Goal: Task Accomplishment & Management: Use online tool/utility

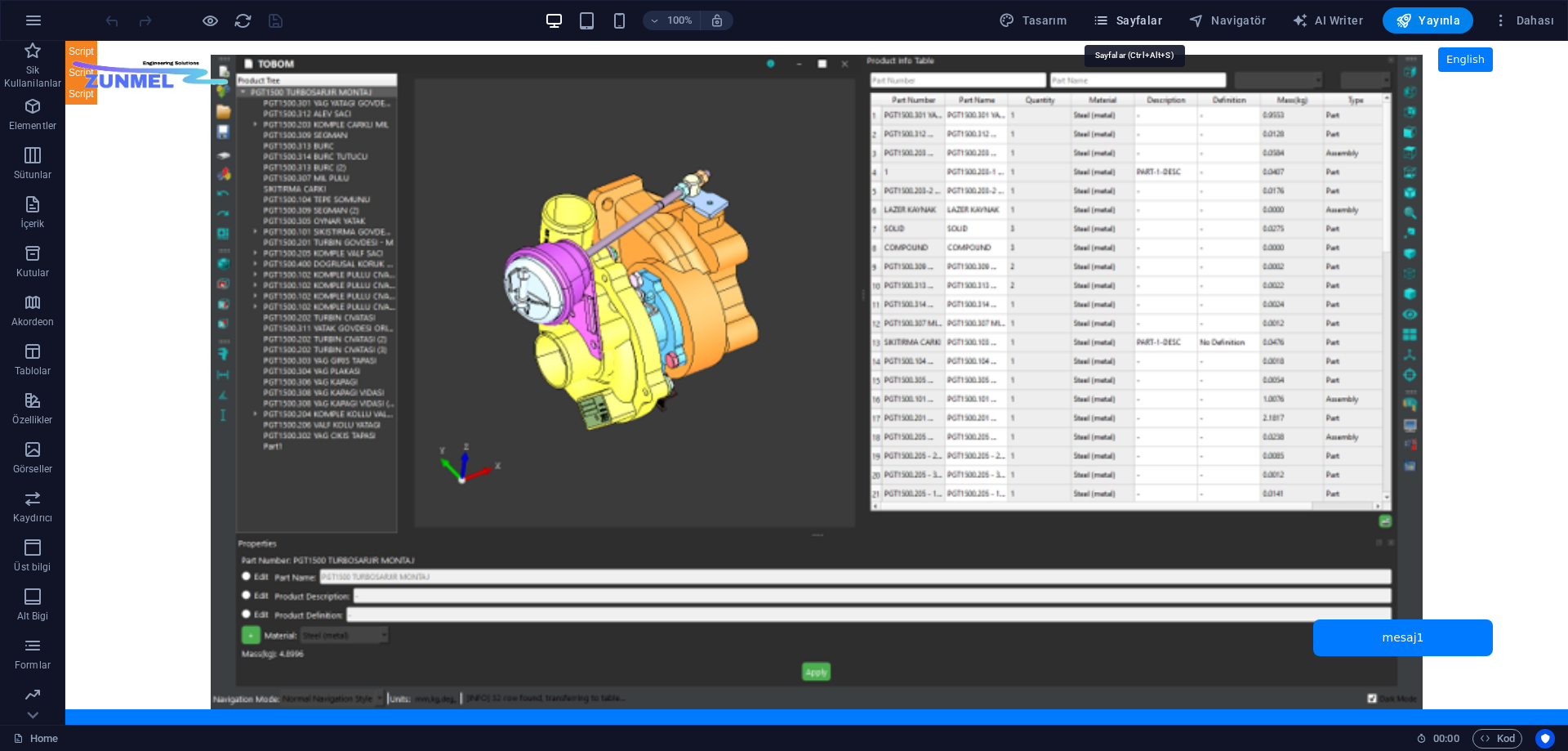
click at [1143, 15] on span "Sayfalar" at bounding box center [1128, 21] width 70 height 17
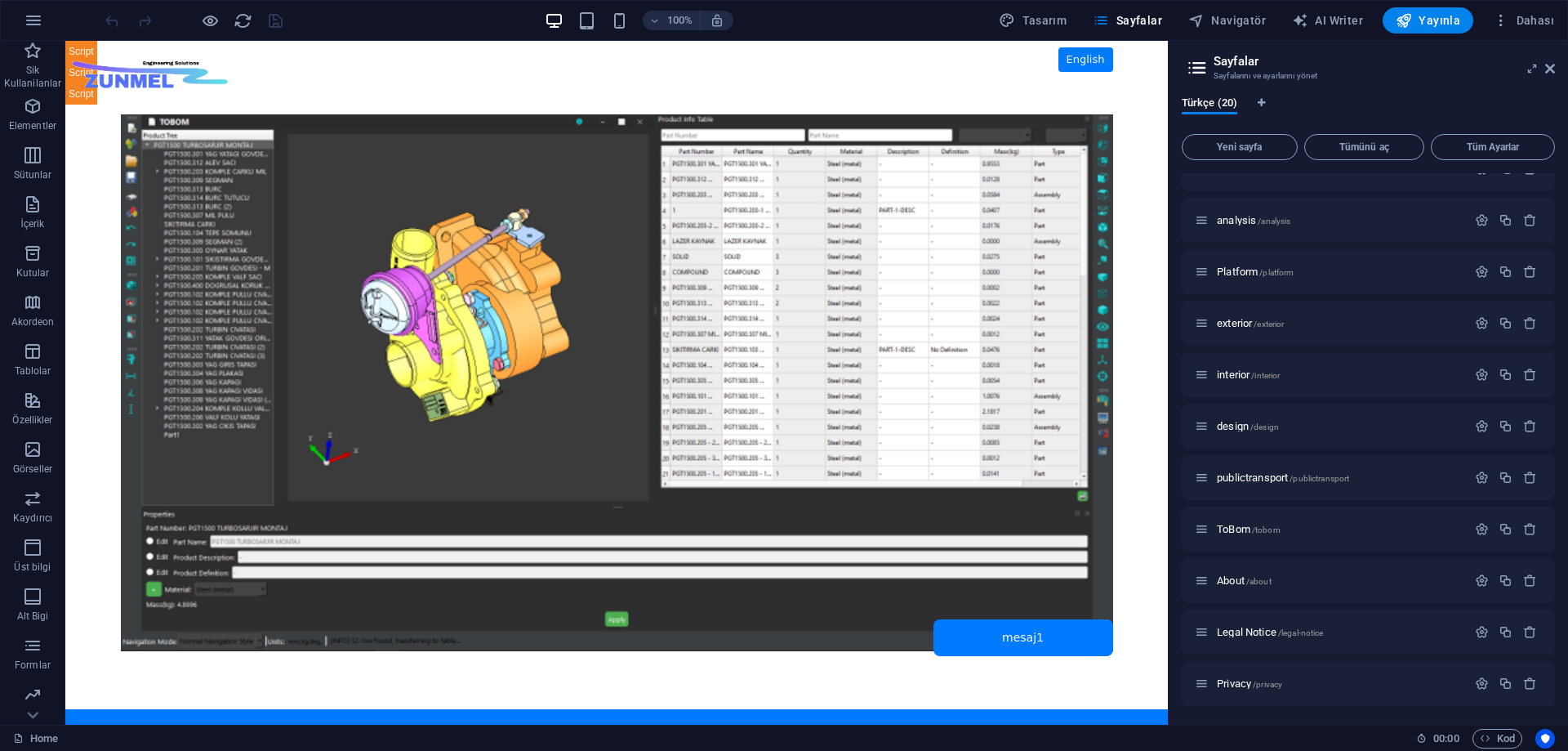
scroll to position [491, 0]
click at [1241, 527] on span "ToBom /tobom" at bounding box center [1249, 528] width 64 height 12
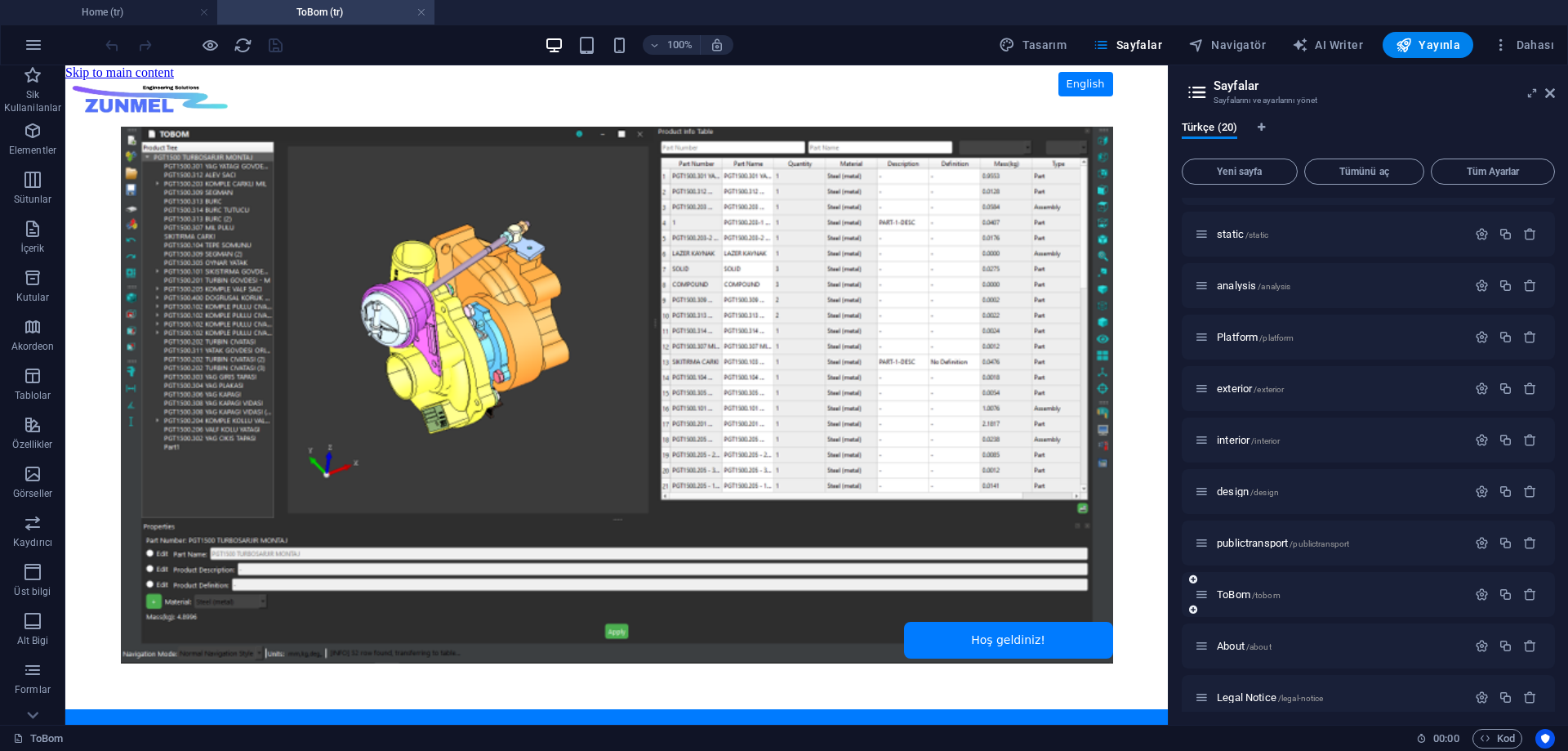
scroll to position [0, 0]
click at [96, 72] on span "HTML" at bounding box center [103, 75] width 27 height 10
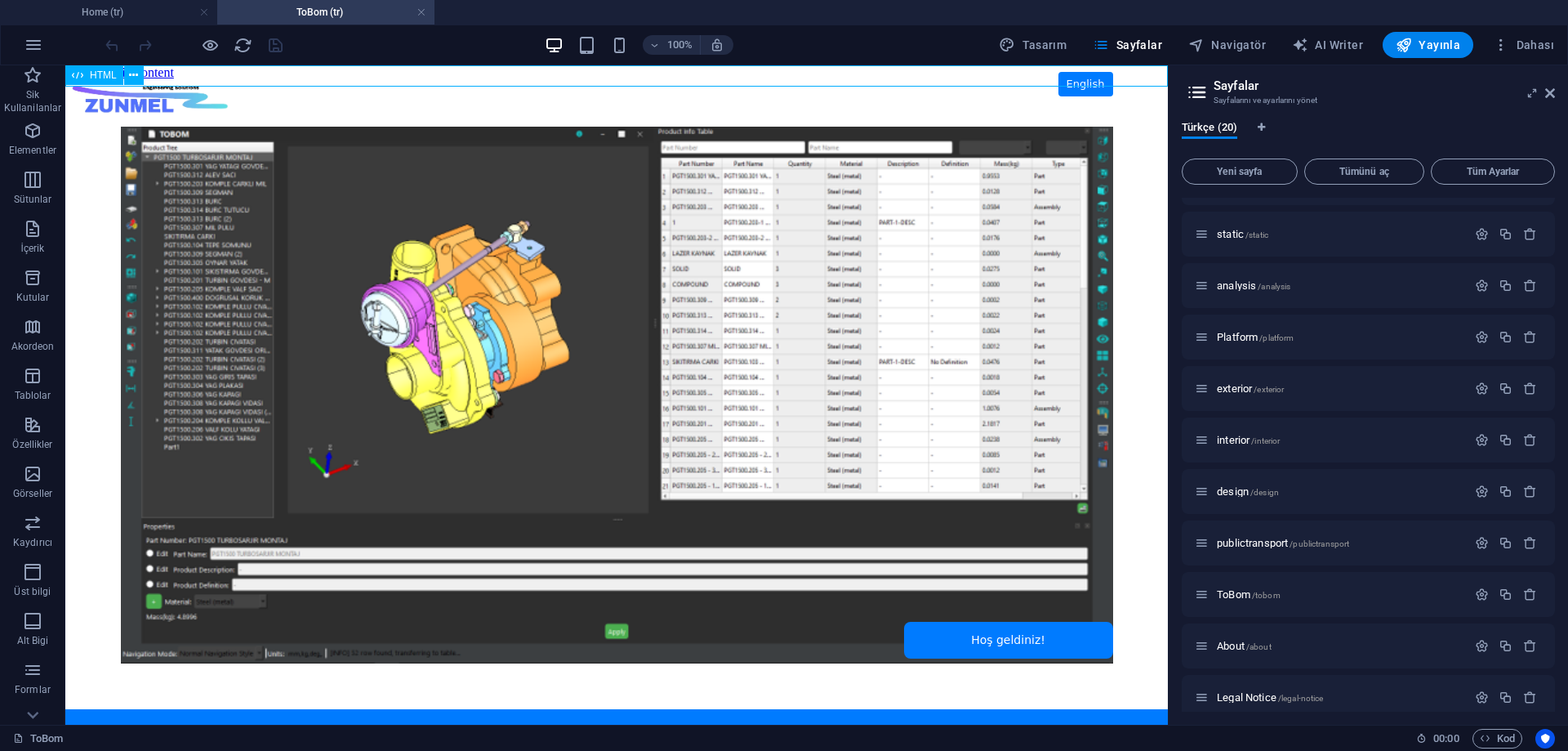
click at [96, 72] on span "HTML" at bounding box center [103, 75] width 27 height 10
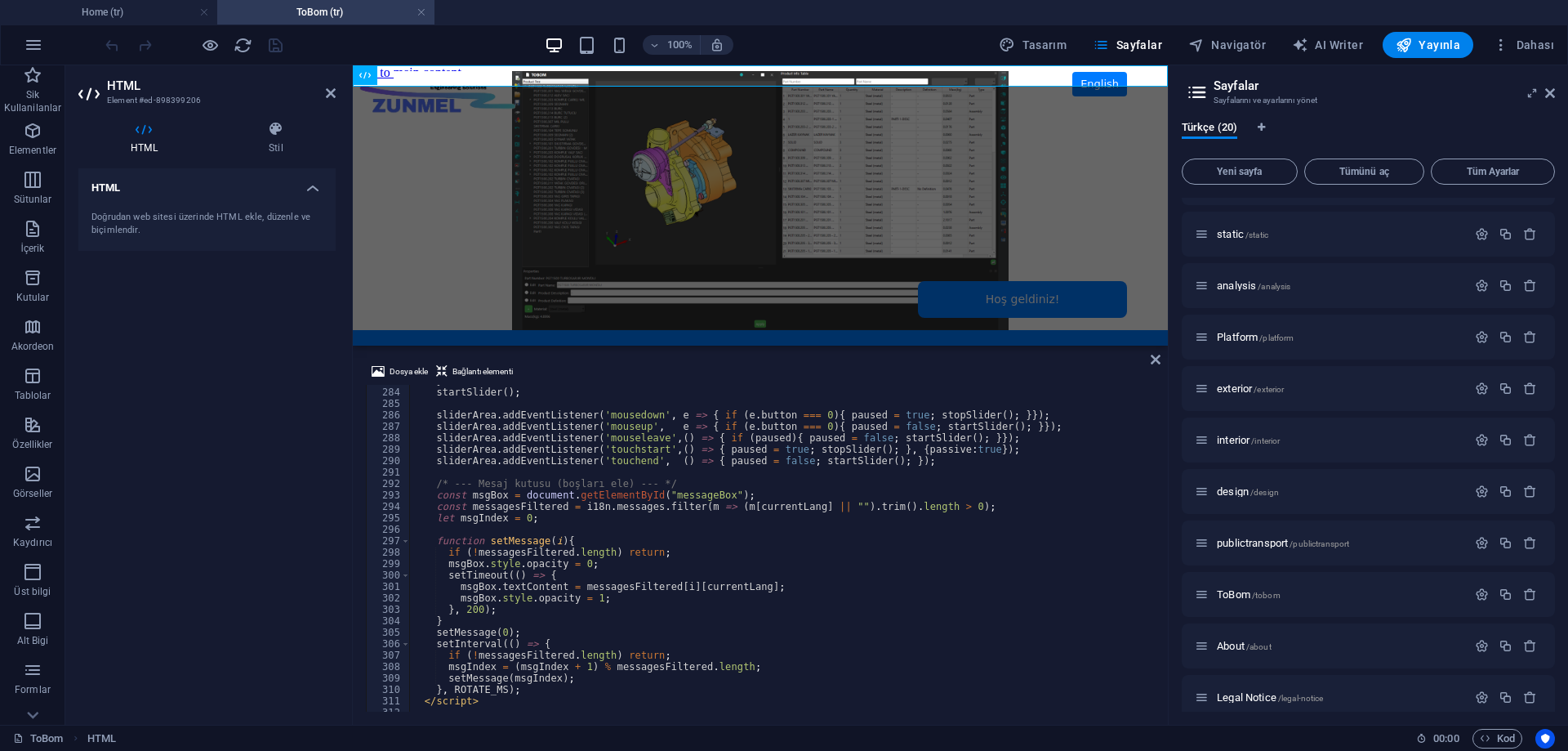
scroll to position [3265, 0]
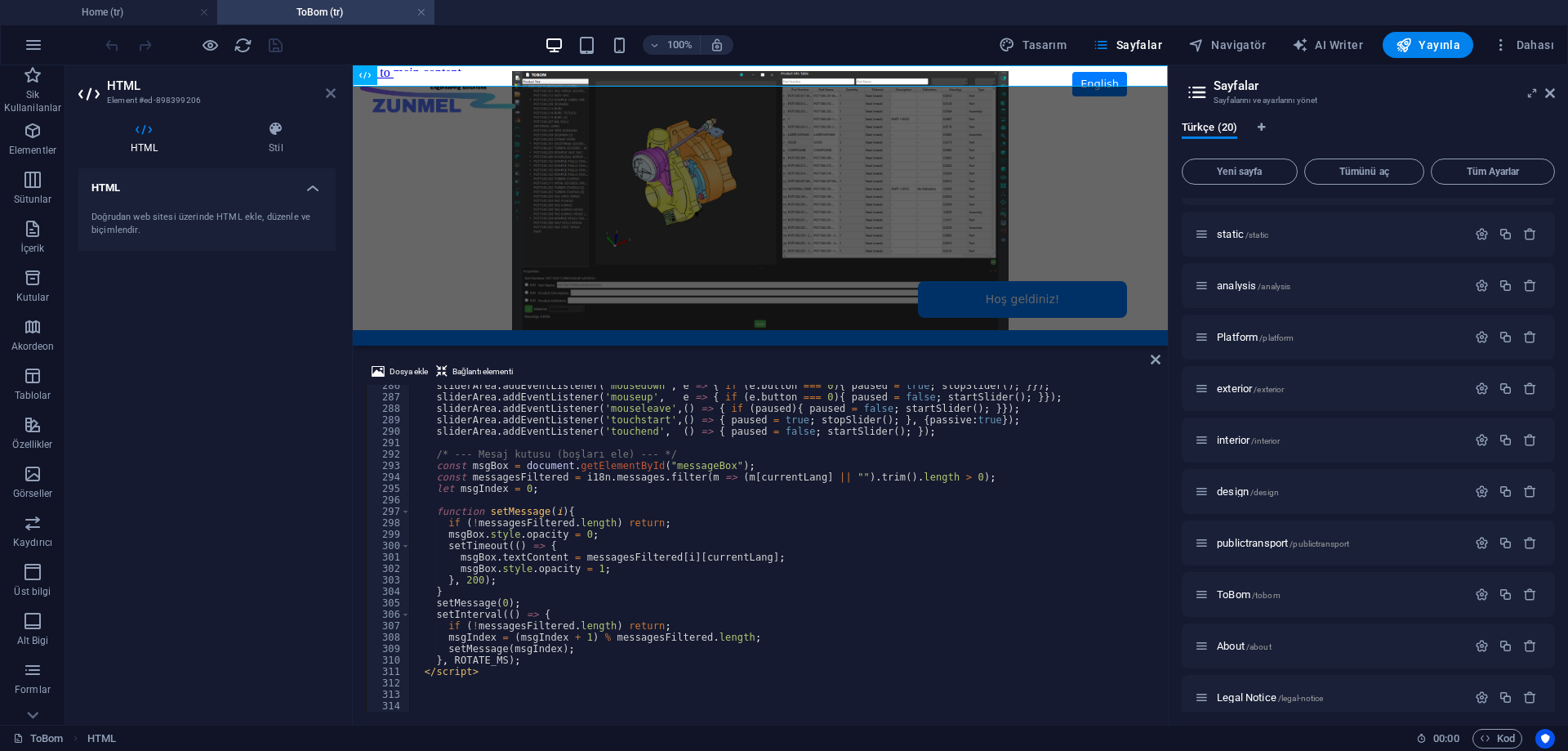
click at [331, 94] on icon at bounding box center [331, 93] width 10 height 13
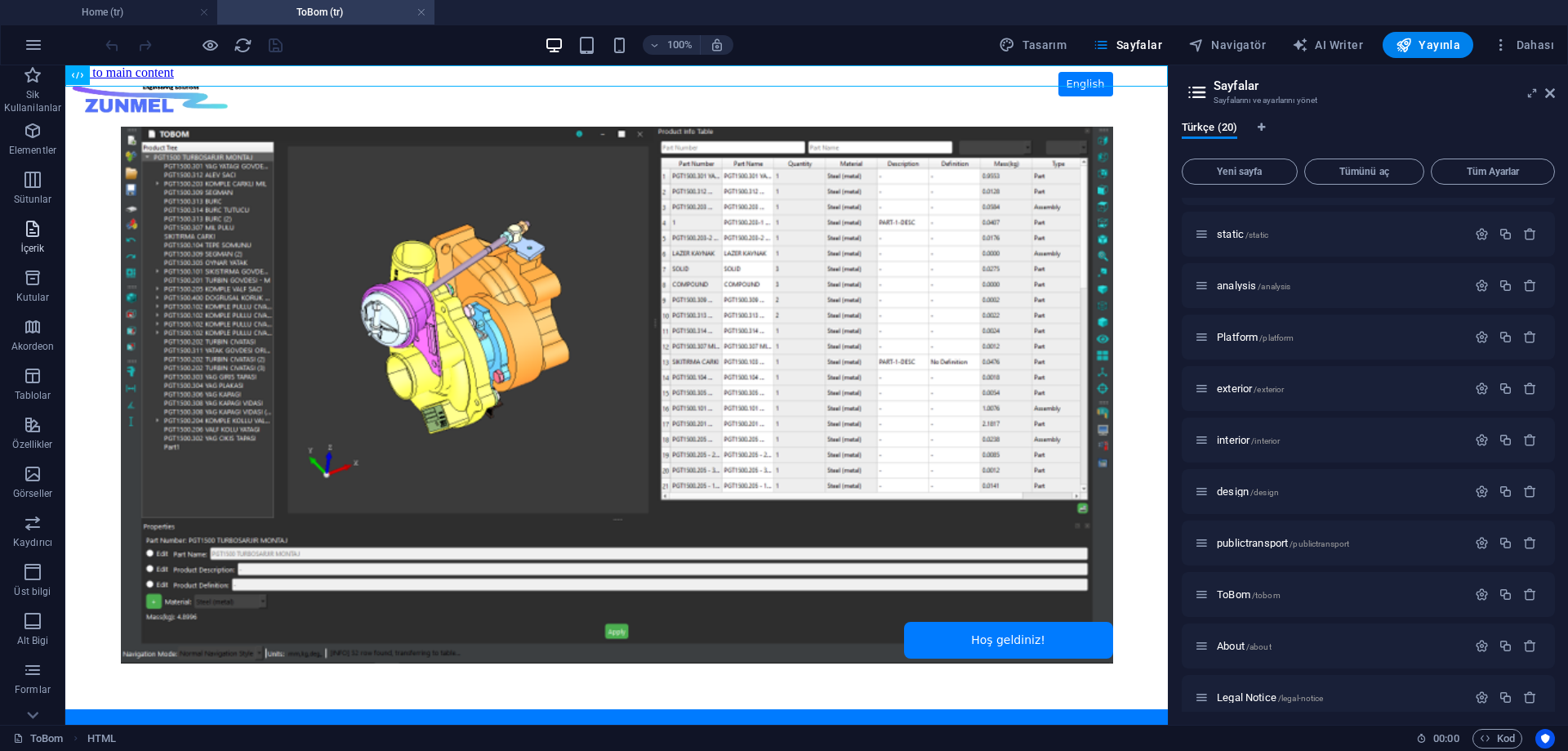
click at [26, 246] on p "İçerik" at bounding box center [32, 249] width 23 height 13
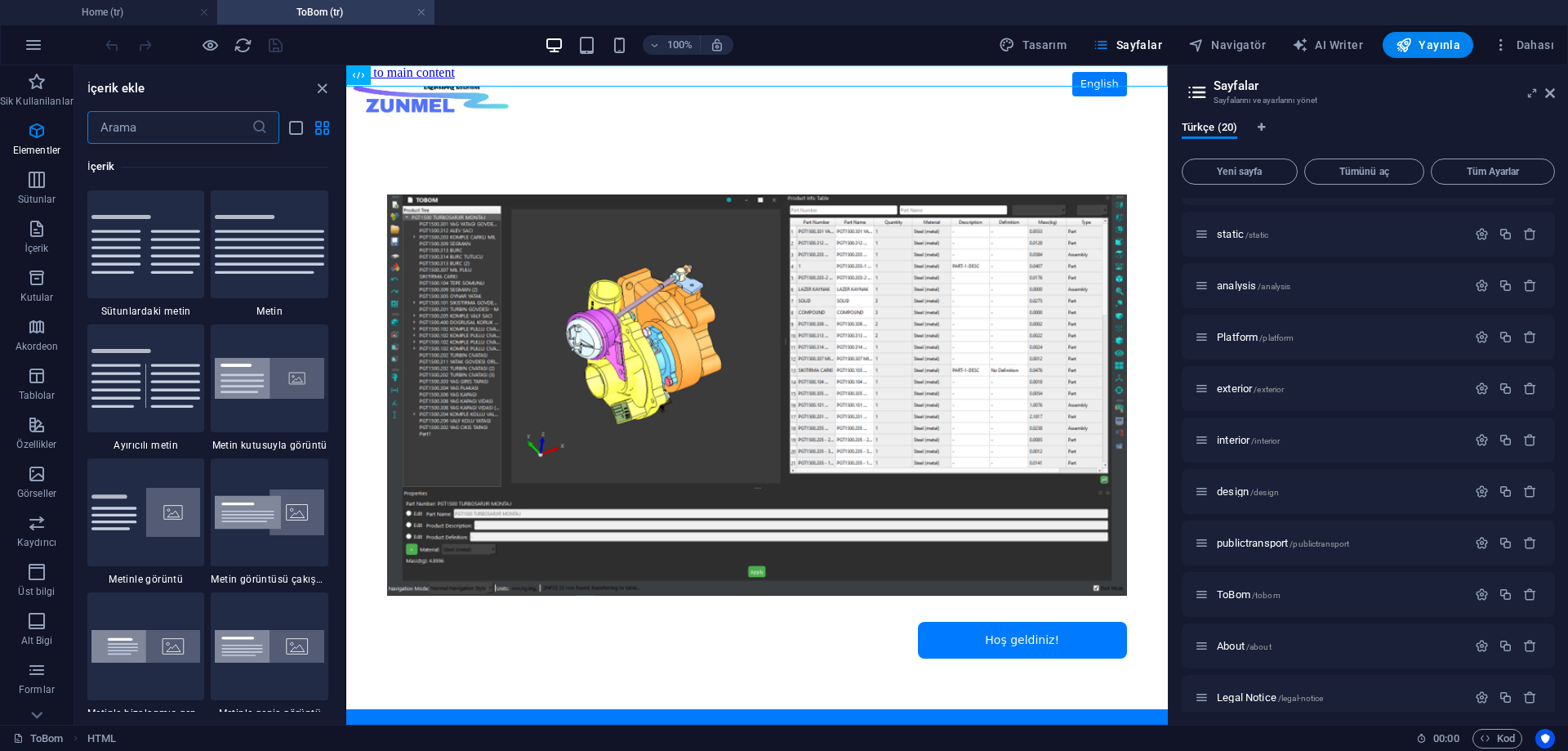
scroll to position [2859, 0]
click at [148, 257] on img at bounding box center [146, 244] width 110 height 58
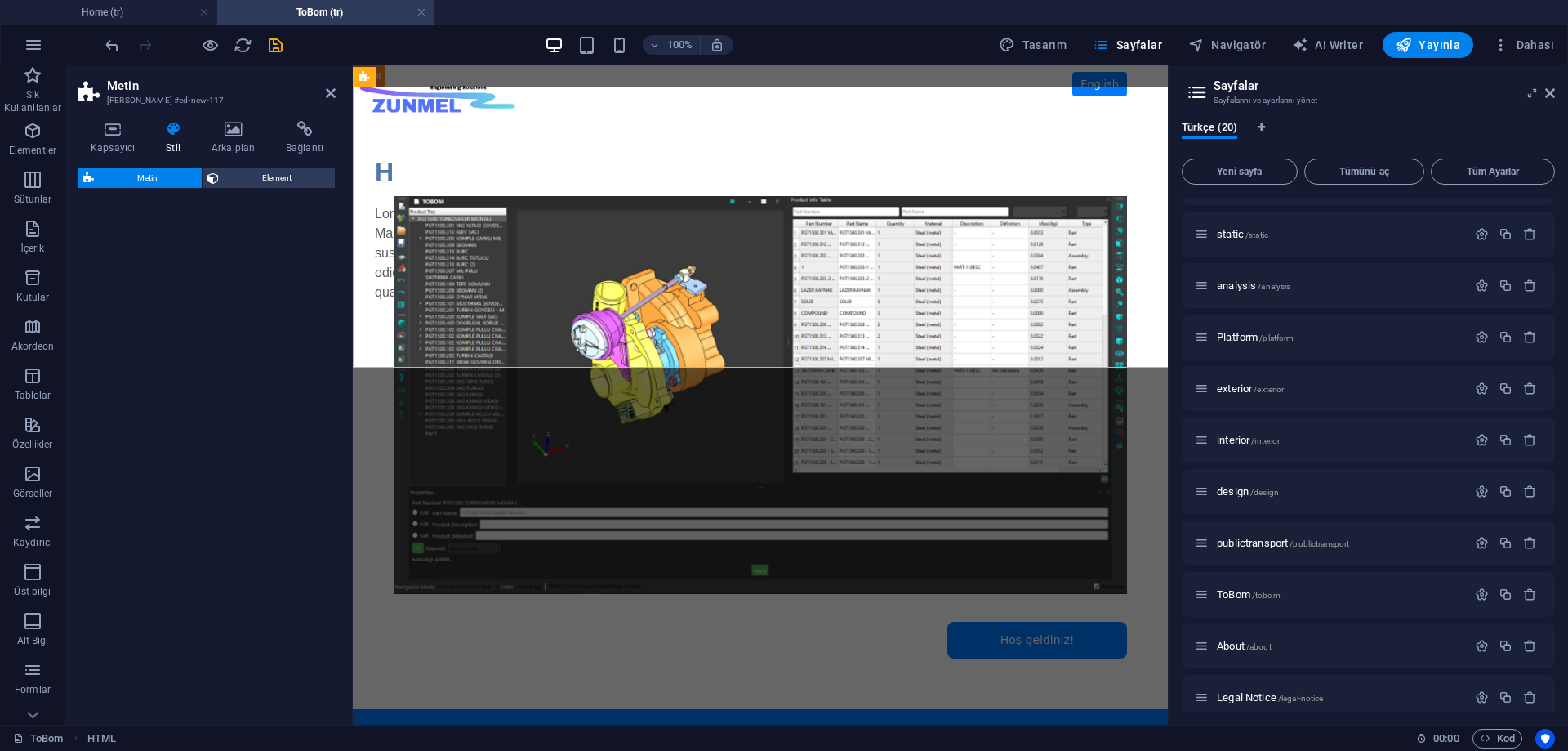
select select "rem"
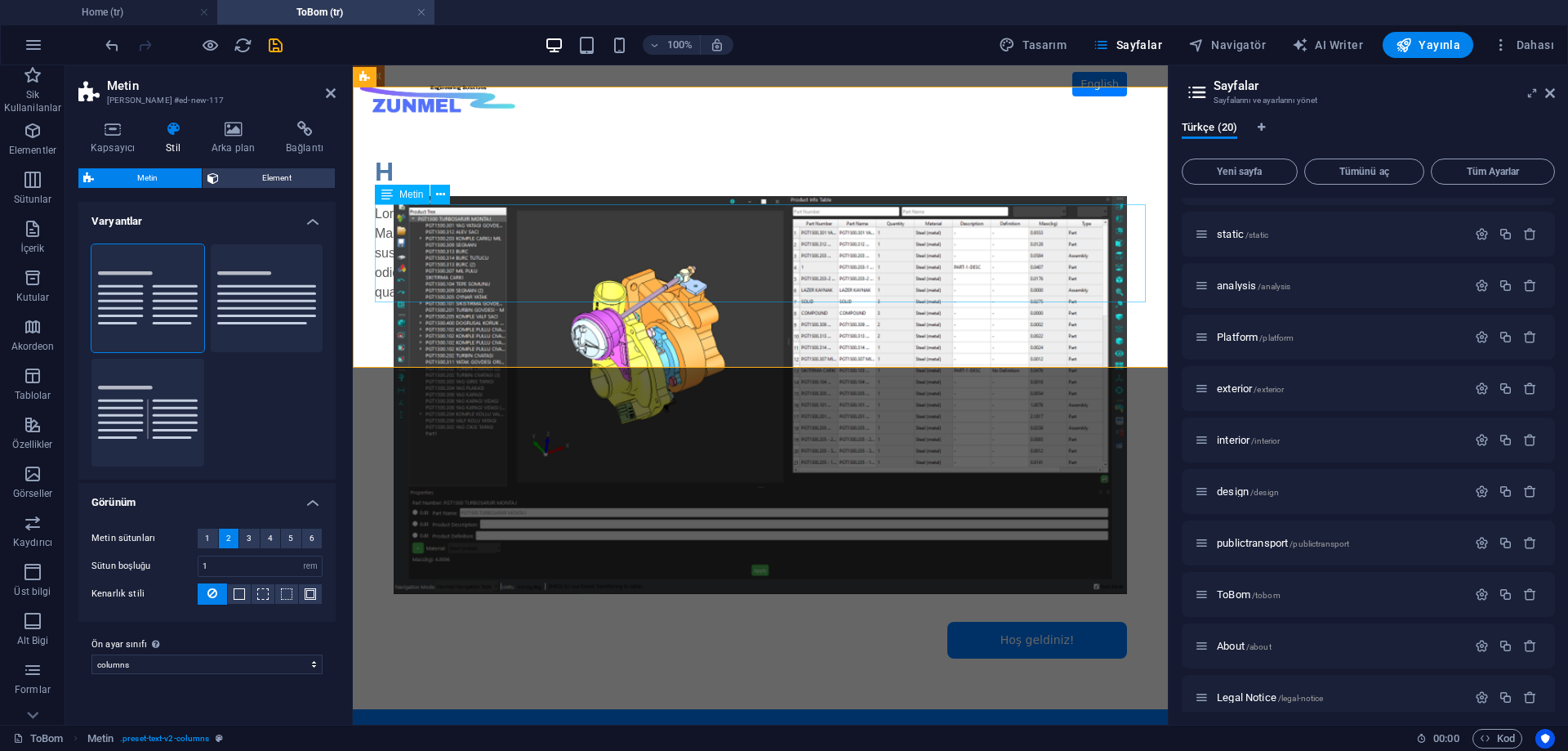
click at [400, 229] on div "Lorem ipsum dolor sitope amet, consectetur adipisicing elitip. Massumenda, dolo…" at bounding box center [760, 254] width 771 height 98
click at [256, 186] on span "Element" at bounding box center [277, 178] width 107 height 20
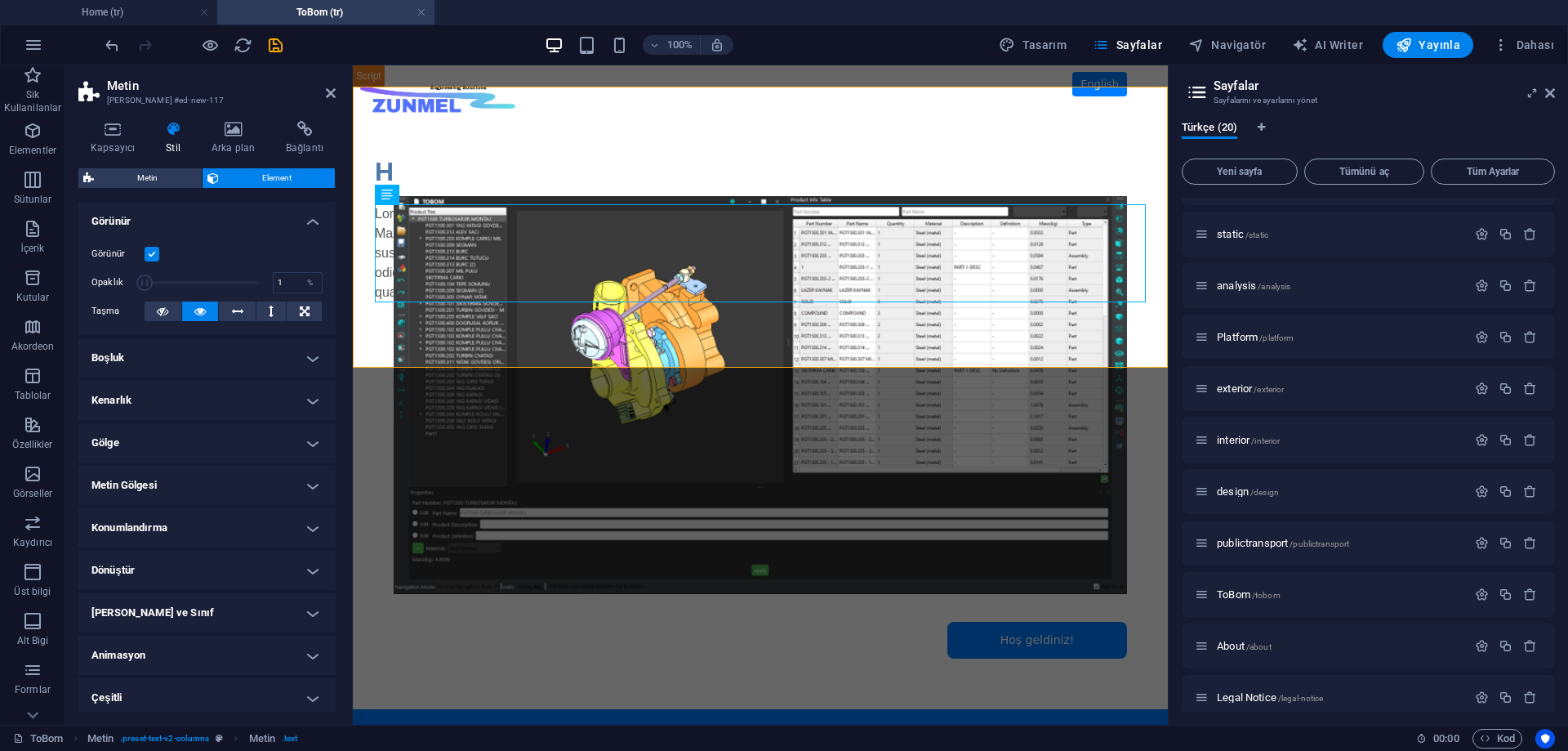
drag, startPoint x: 255, startPoint y: 280, endPoint x: 115, endPoint y: 283, distance: 140.0
click at [115, 283] on div "Opaklık 1 %" at bounding box center [207, 282] width 231 height 24
type input "100"
drag, startPoint x: 146, startPoint y: 283, endPoint x: 273, endPoint y: 289, distance: 127.1
click at [273, 289] on div "Opaklık 100 %" at bounding box center [207, 282] width 231 height 24
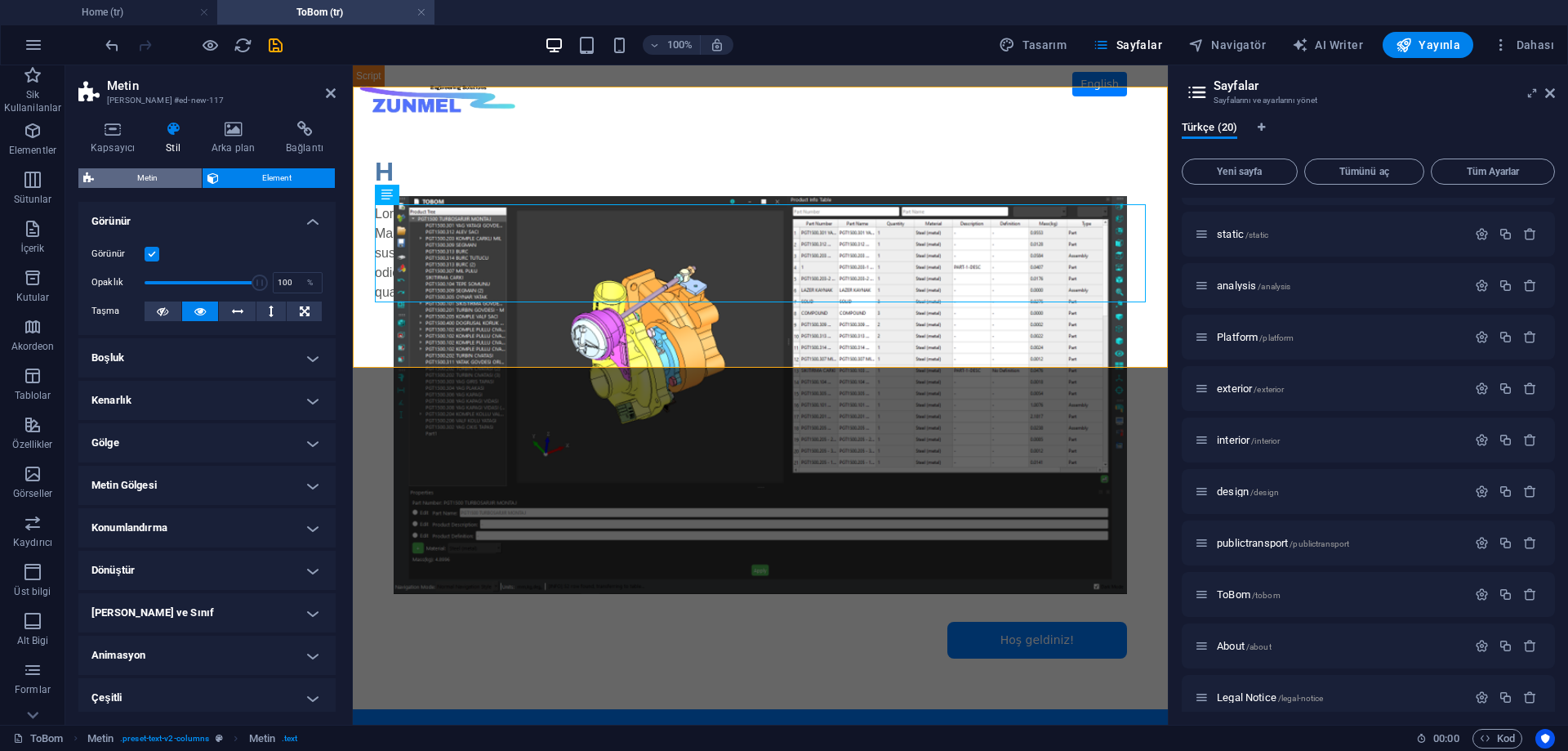
click at [151, 176] on span "Metin" at bounding box center [148, 178] width 98 height 20
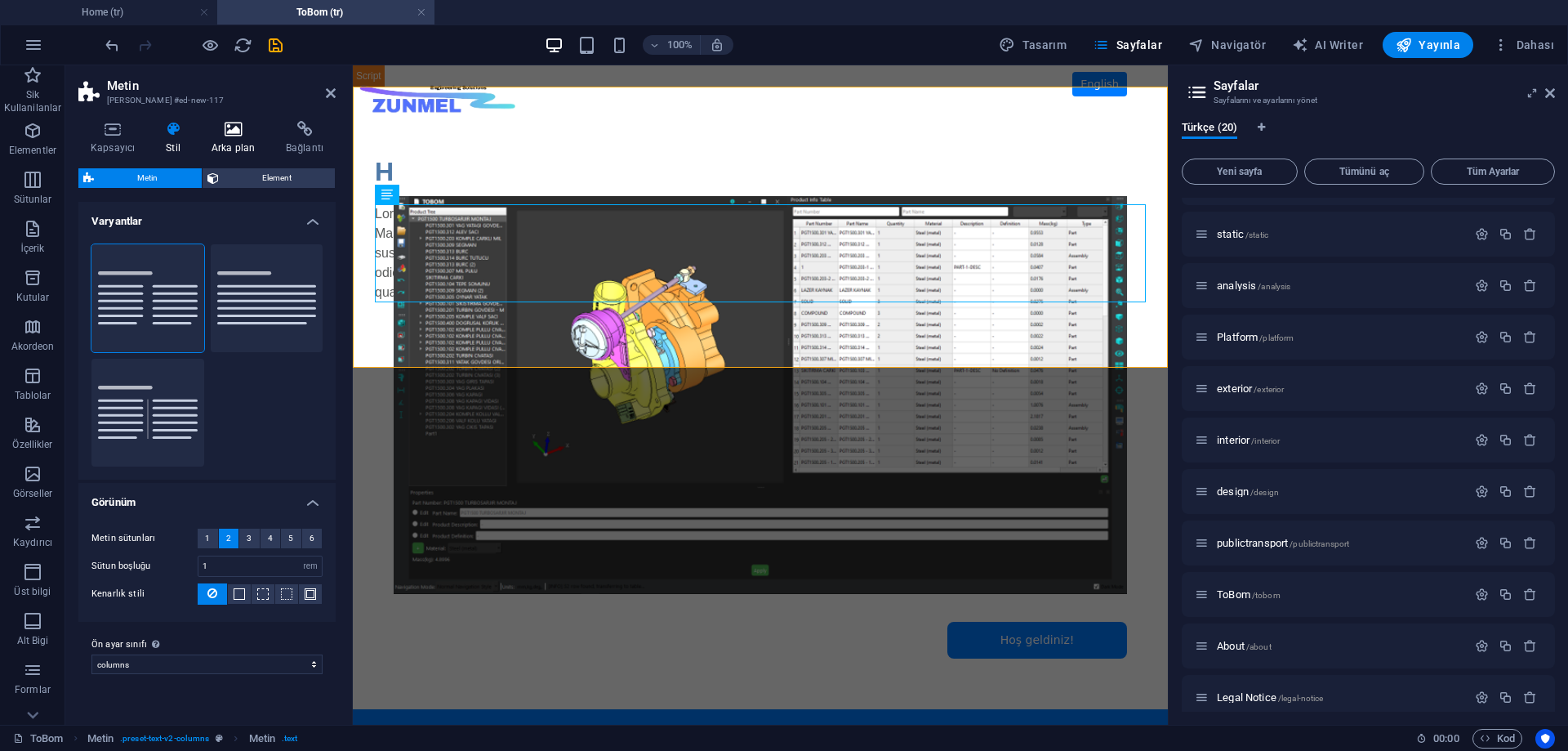
click at [246, 132] on icon at bounding box center [234, 129] width 68 height 17
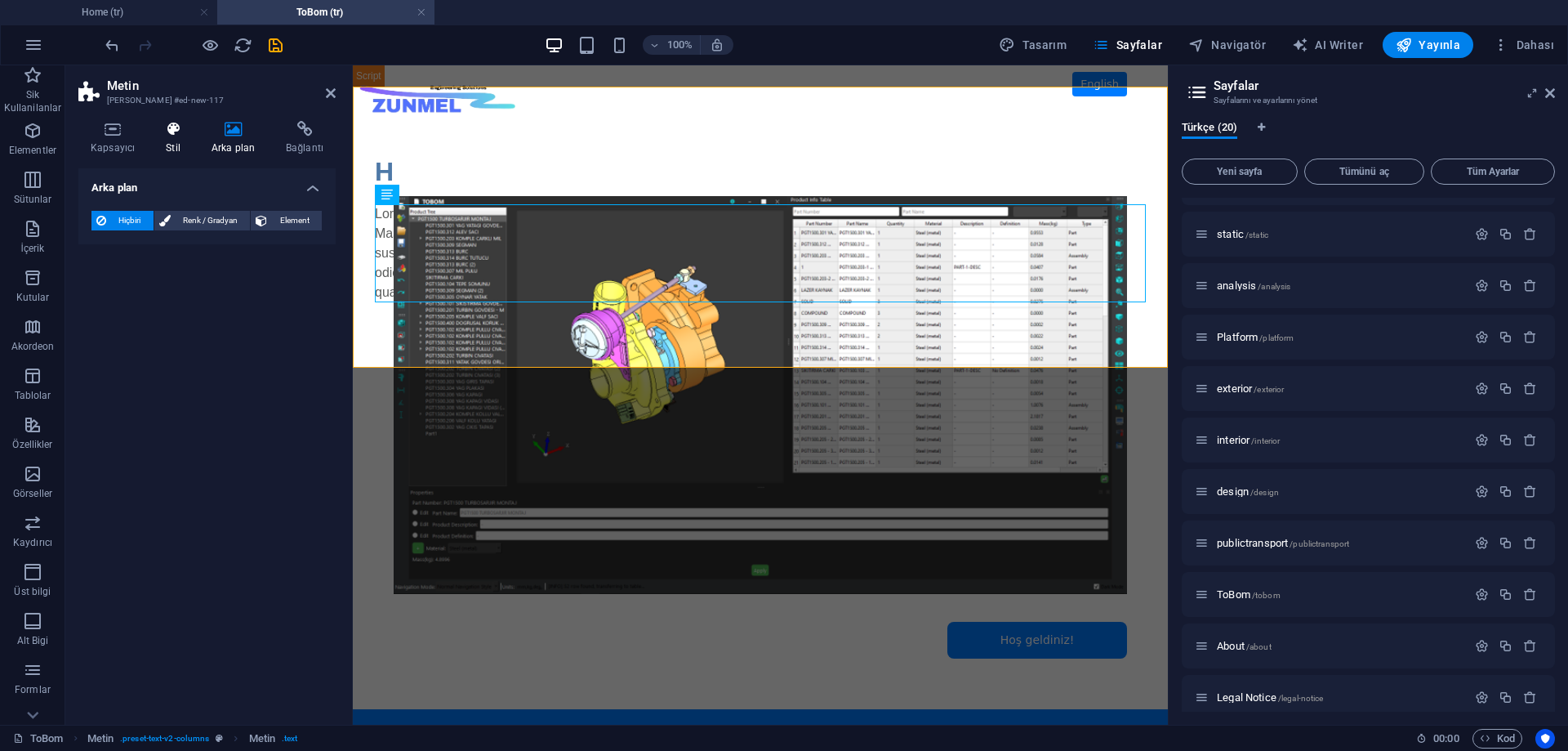
click at [162, 135] on icon at bounding box center [173, 129] width 39 height 17
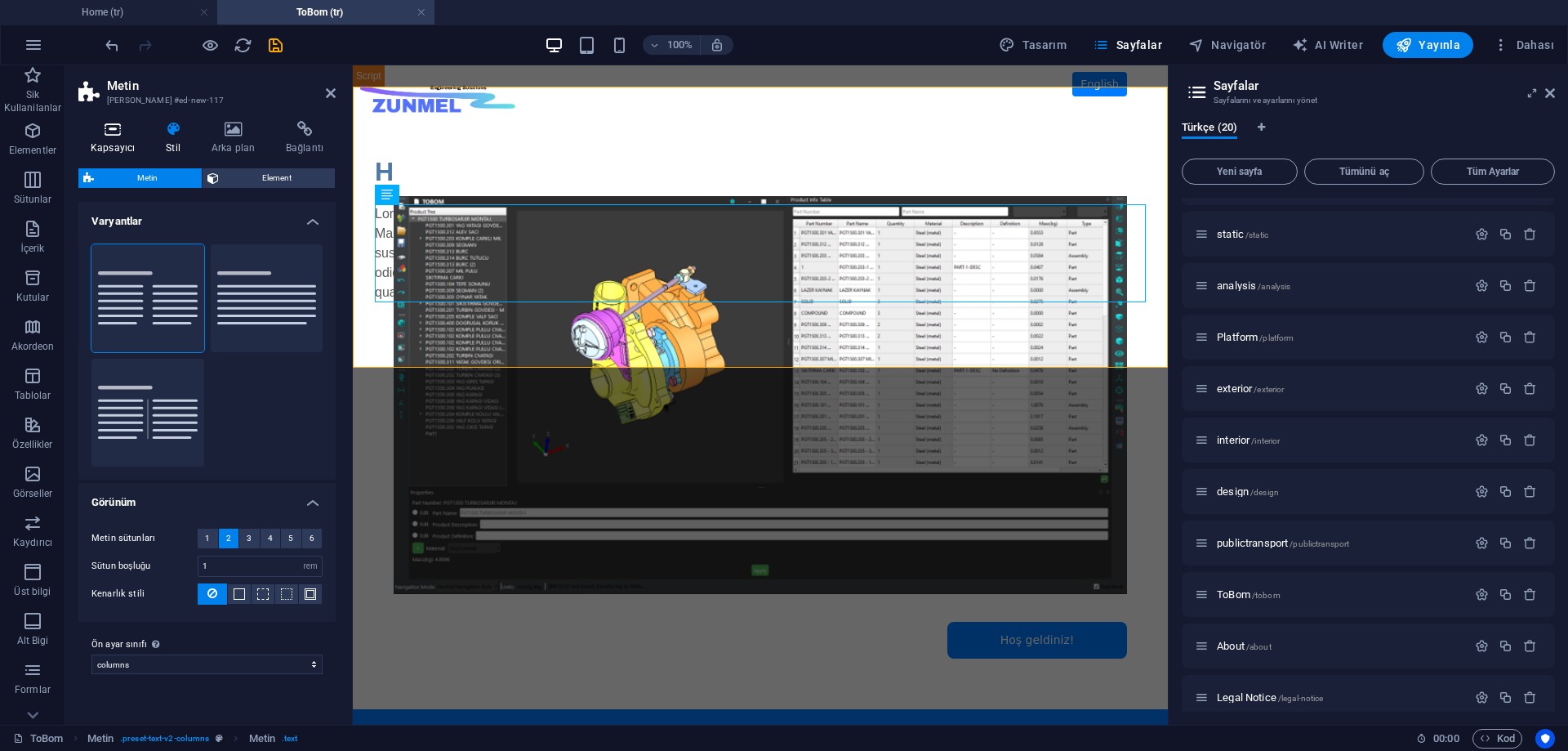
click at [122, 140] on h4 "Kapsayıcı" at bounding box center [116, 137] width 75 height 34
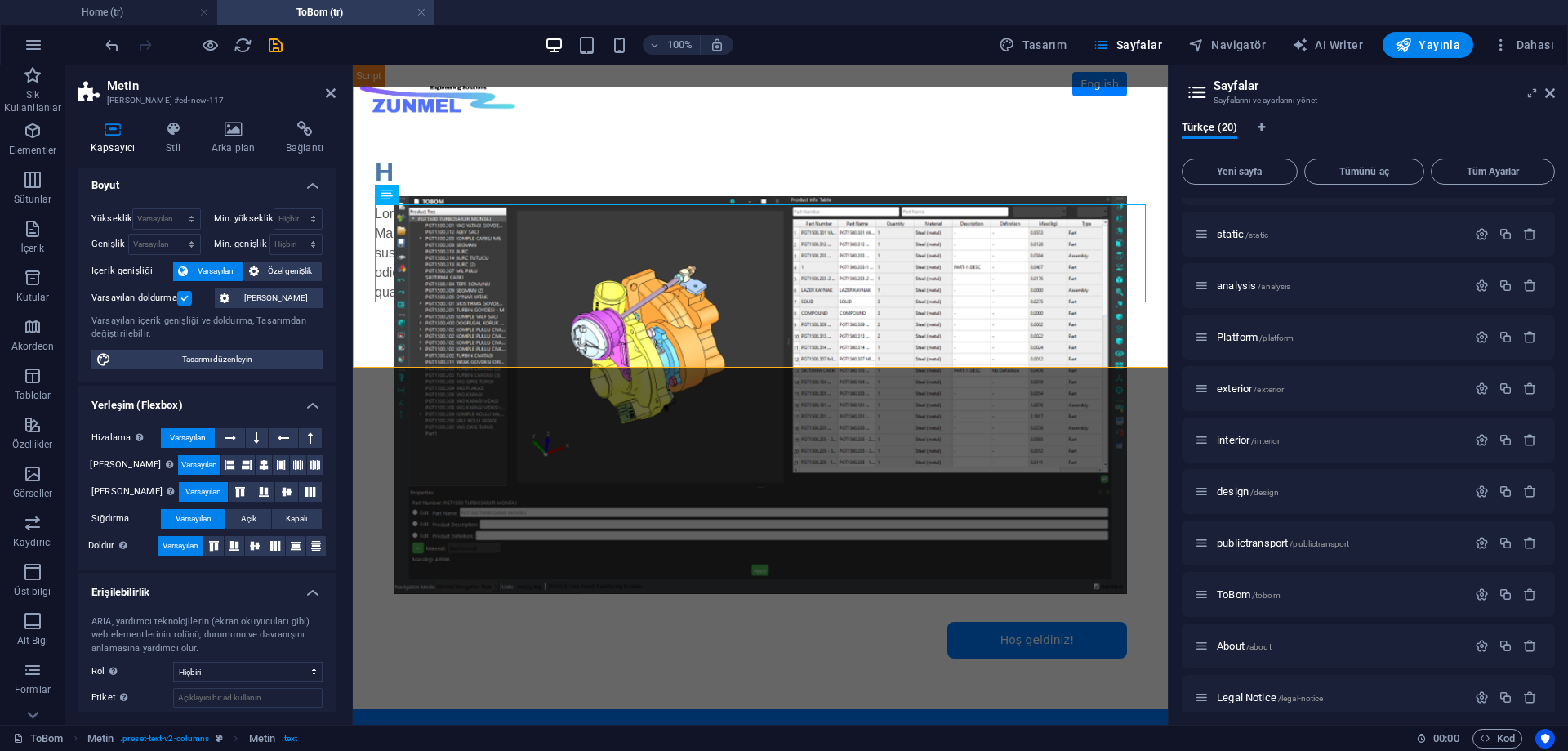
scroll to position [0, 0]
click at [328, 93] on icon at bounding box center [331, 93] width 10 height 13
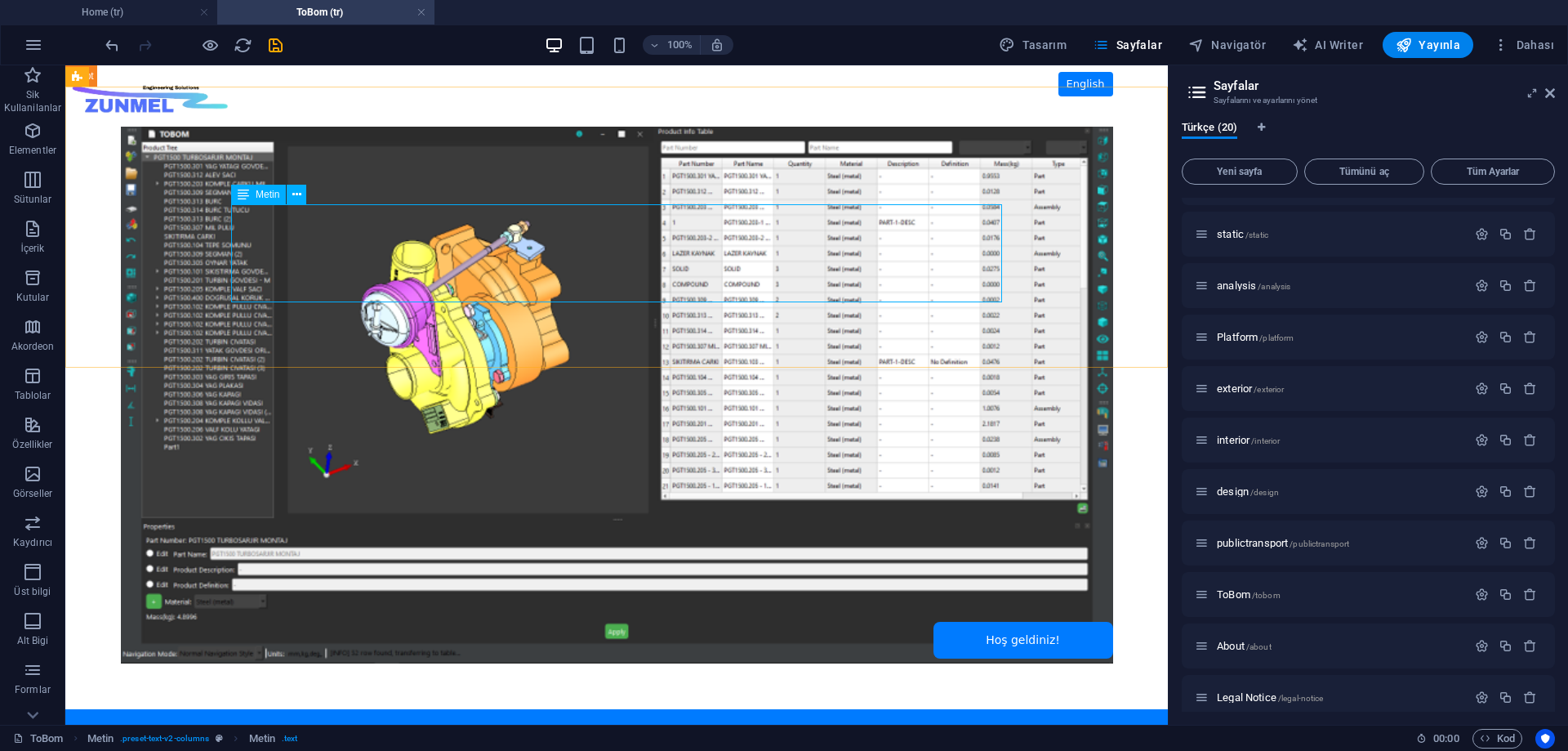
click at [264, 194] on span "Metin" at bounding box center [268, 195] width 23 height 10
click at [321, 238] on div "Lorem ipsum dolor sitope amet, consectetur adipisicing elitip. Massumenda, dolo…" at bounding box center [616, 254] width 771 height 98
click at [257, 197] on span "Metin" at bounding box center [268, 195] width 23 height 10
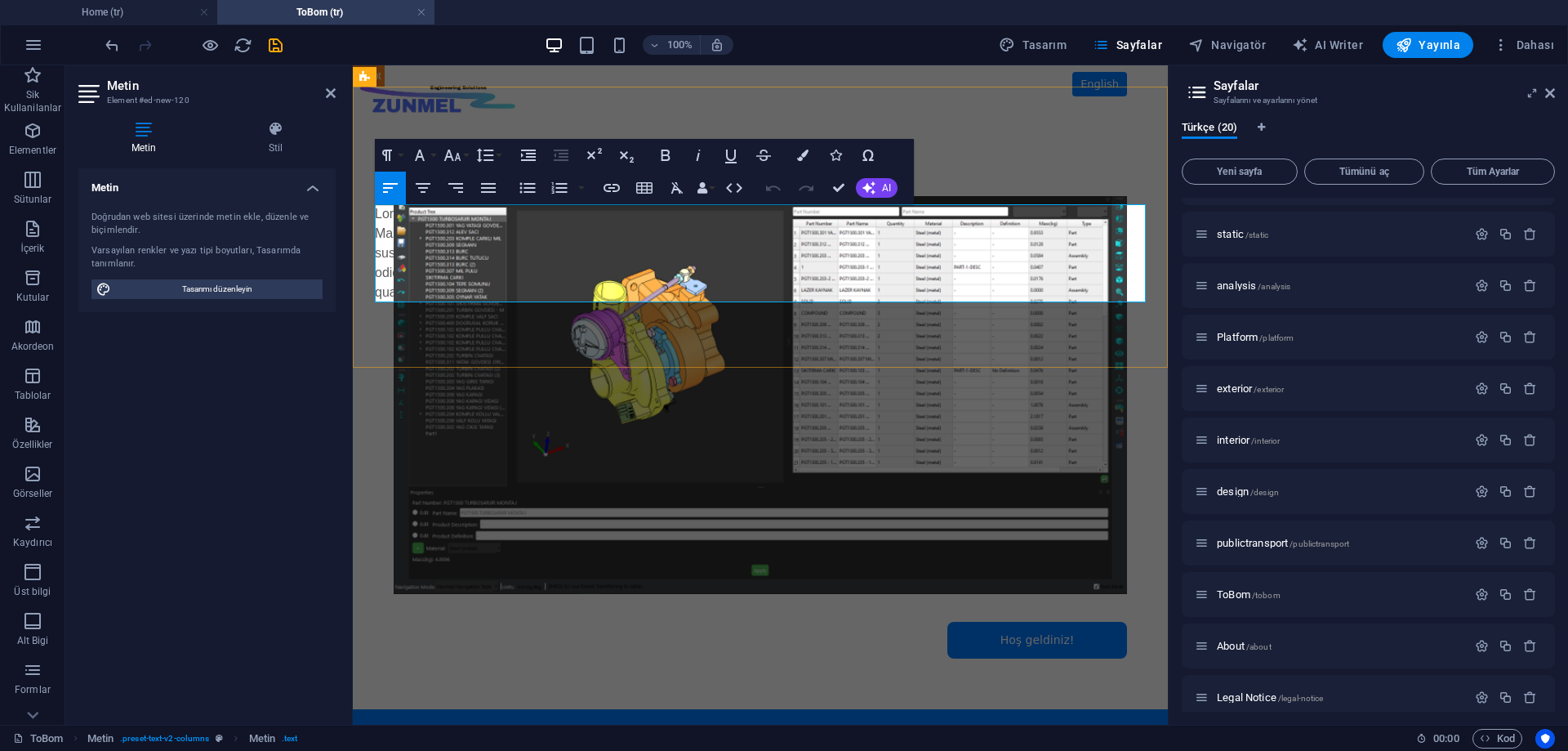
click at [528, 237] on p "Lorem ipsum dolor sitope amet, consectetur adipisicing elitip. Massumenda, dolo…" at bounding box center [760, 254] width 771 height 98
drag, startPoint x: 915, startPoint y: 264, endPoint x: 365, endPoint y: 190, distance: 555.0
click at [365, 190] on div "Headline Lorem ipsum dolor sitope amet, consectetur adipisicing elitip. [PERSON…" at bounding box center [760, 227] width 816 height 281
click at [418, 247] on p "Lorem ipsum dolor sitope amet, consectetur adipisicing elitip. Massumenda, dolo…" at bounding box center [760, 254] width 771 height 98
click at [329, 96] on icon at bounding box center [331, 93] width 10 height 13
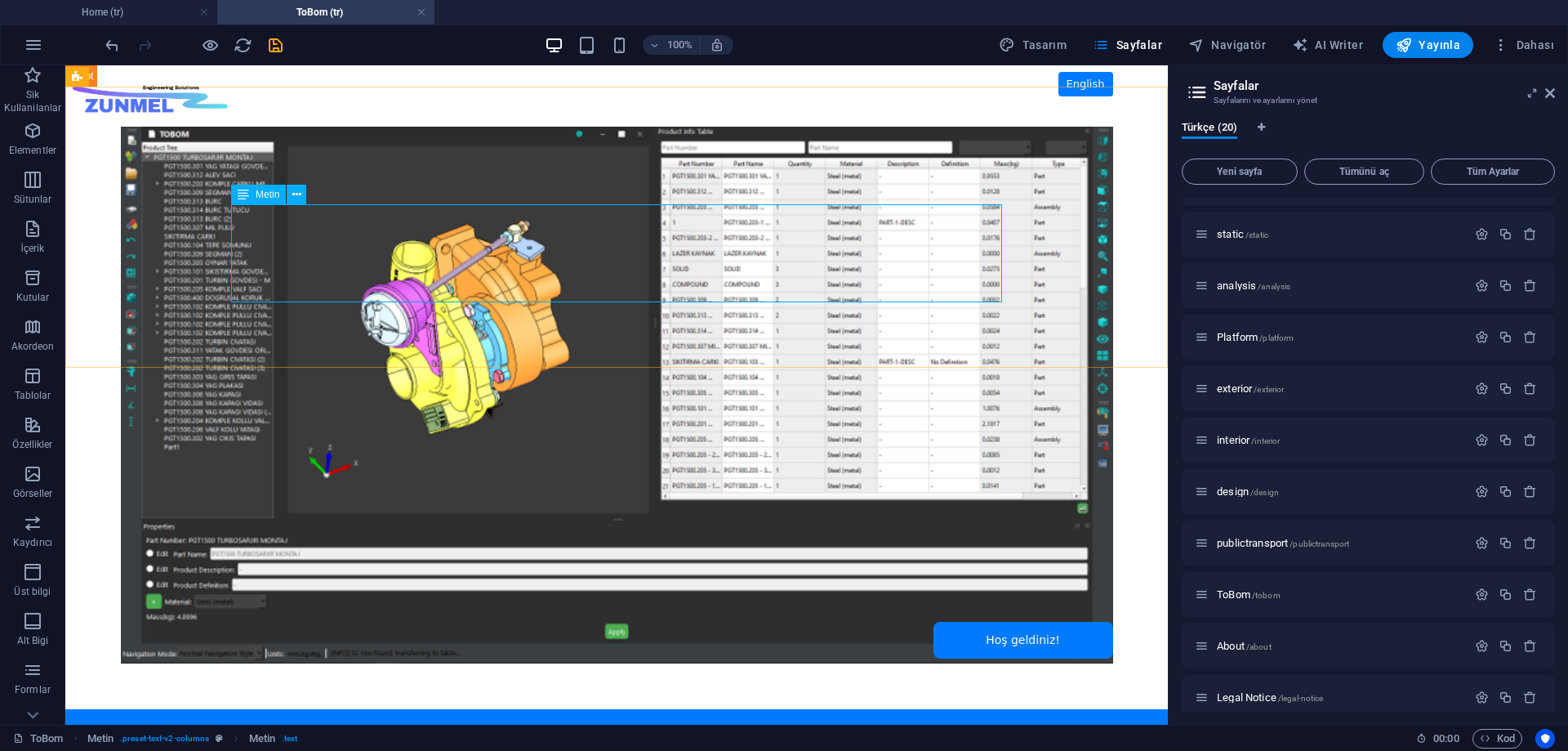
click at [269, 195] on span "Metin" at bounding box center [268, 195] width 23 height 10
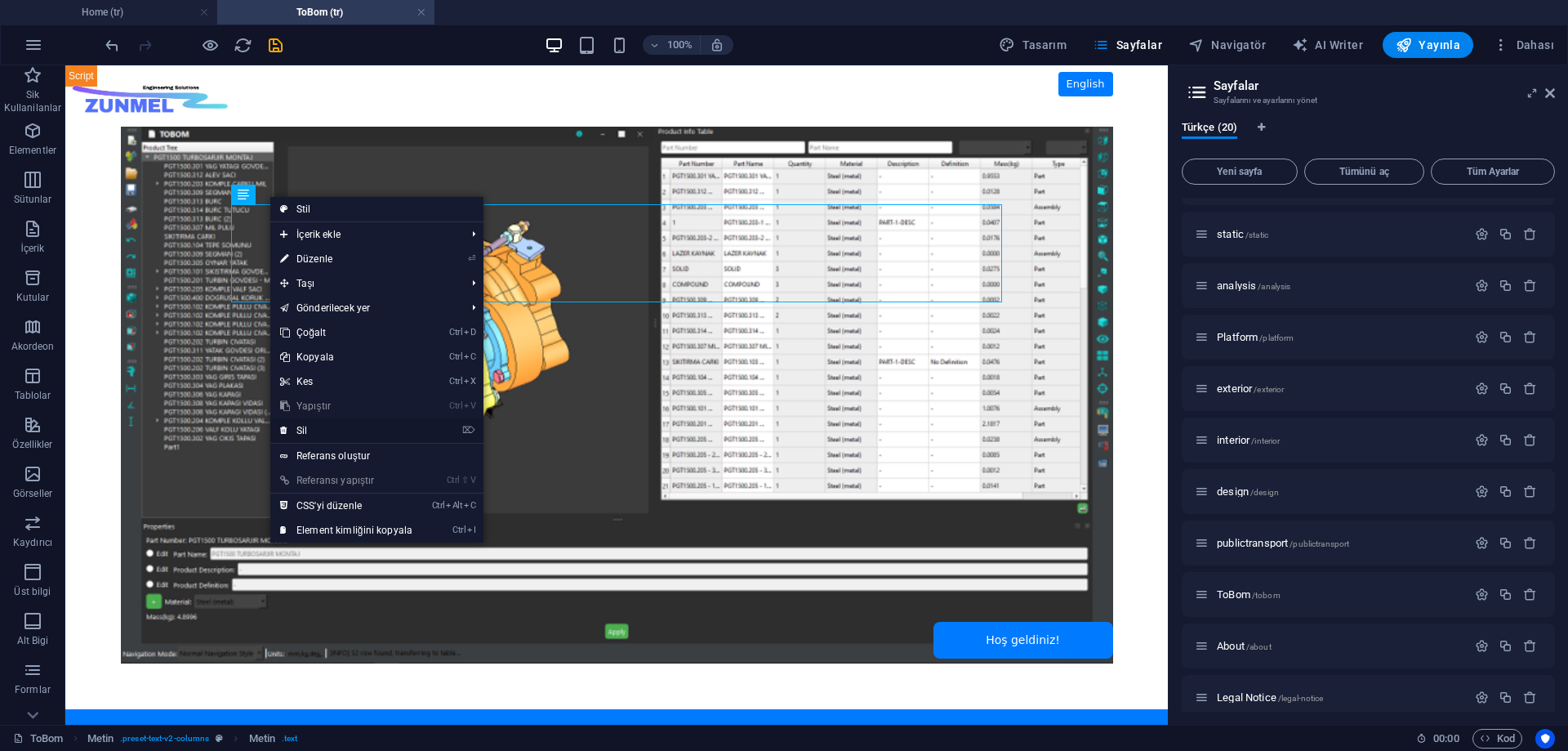
click at [329, 428] on link "⌦ Sil" at bounding box center [346, 430] width 152 height 24
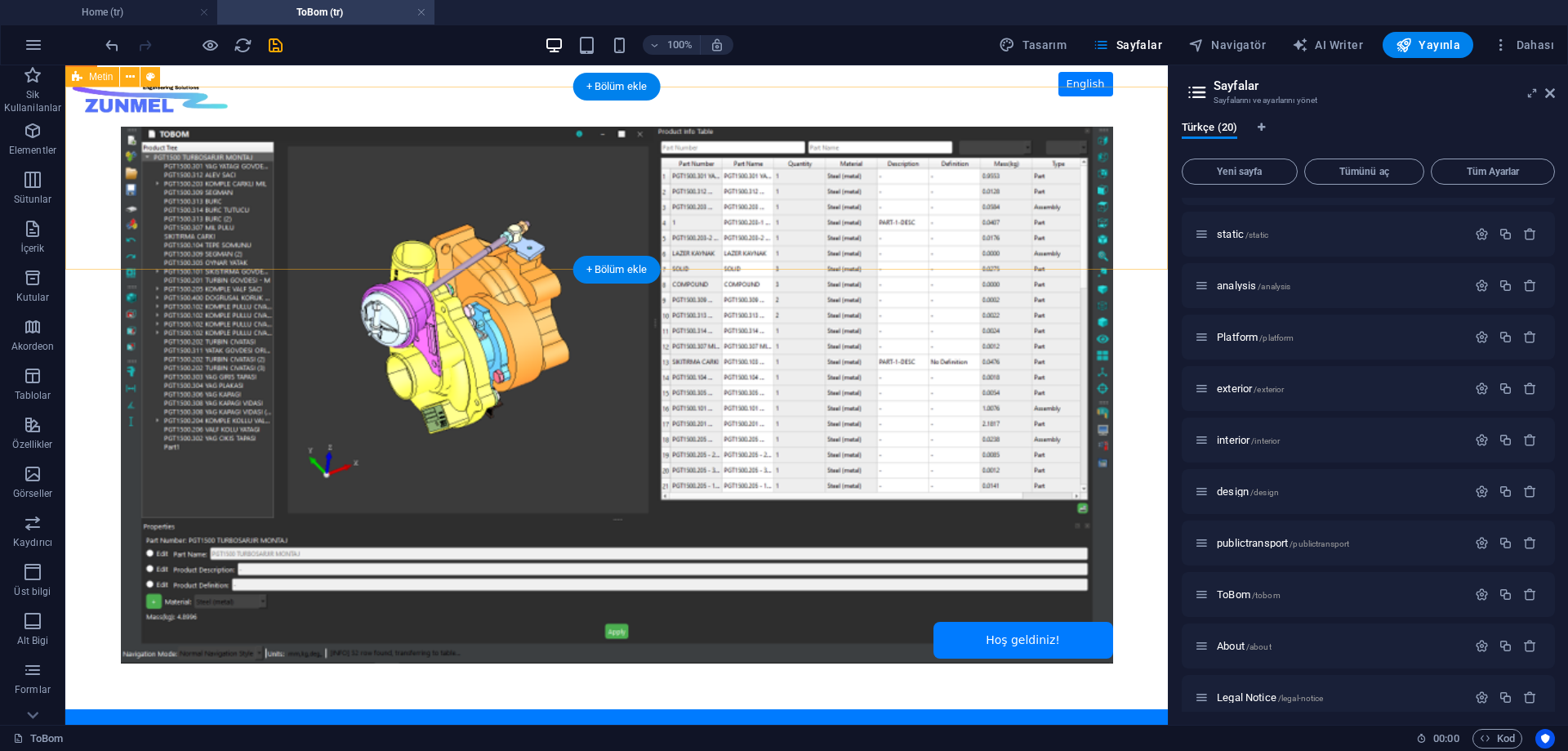
click at [106, 147] on div "Headline" at bounding box center [617, 178] width 1102 height 183
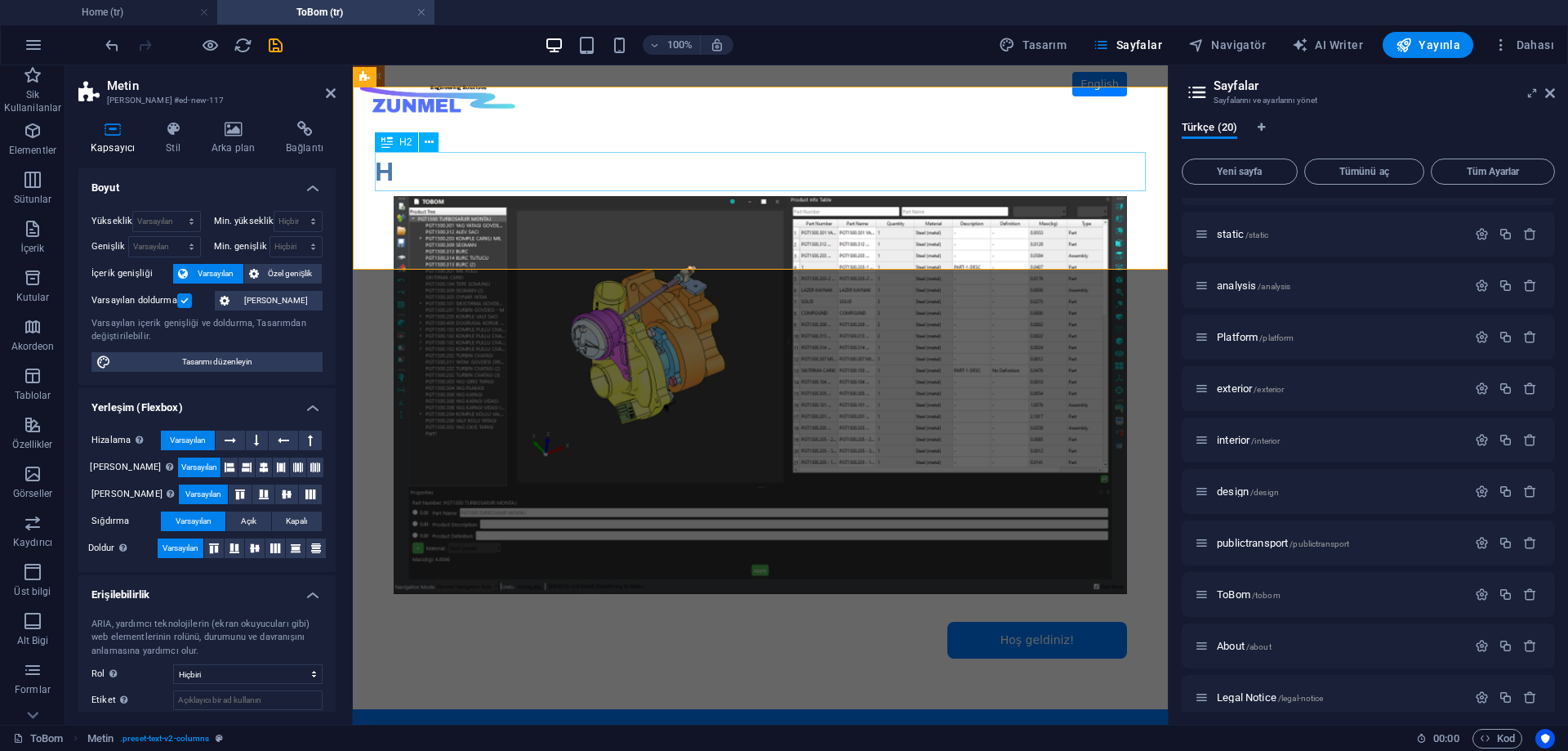
click at [431, 171] on div "Headline" at bounding box center [760, 171] width 771 height 39
click at [400, 172] on div "Headline" at bounding box center [760, 171] width 771 height 39
click at [382, 175] on div "Headline" at bounding box center [760, 171] width 771 height 39
click at [384, 175] on div "Headline" at bounding box center [760, 171] width 771 height 39
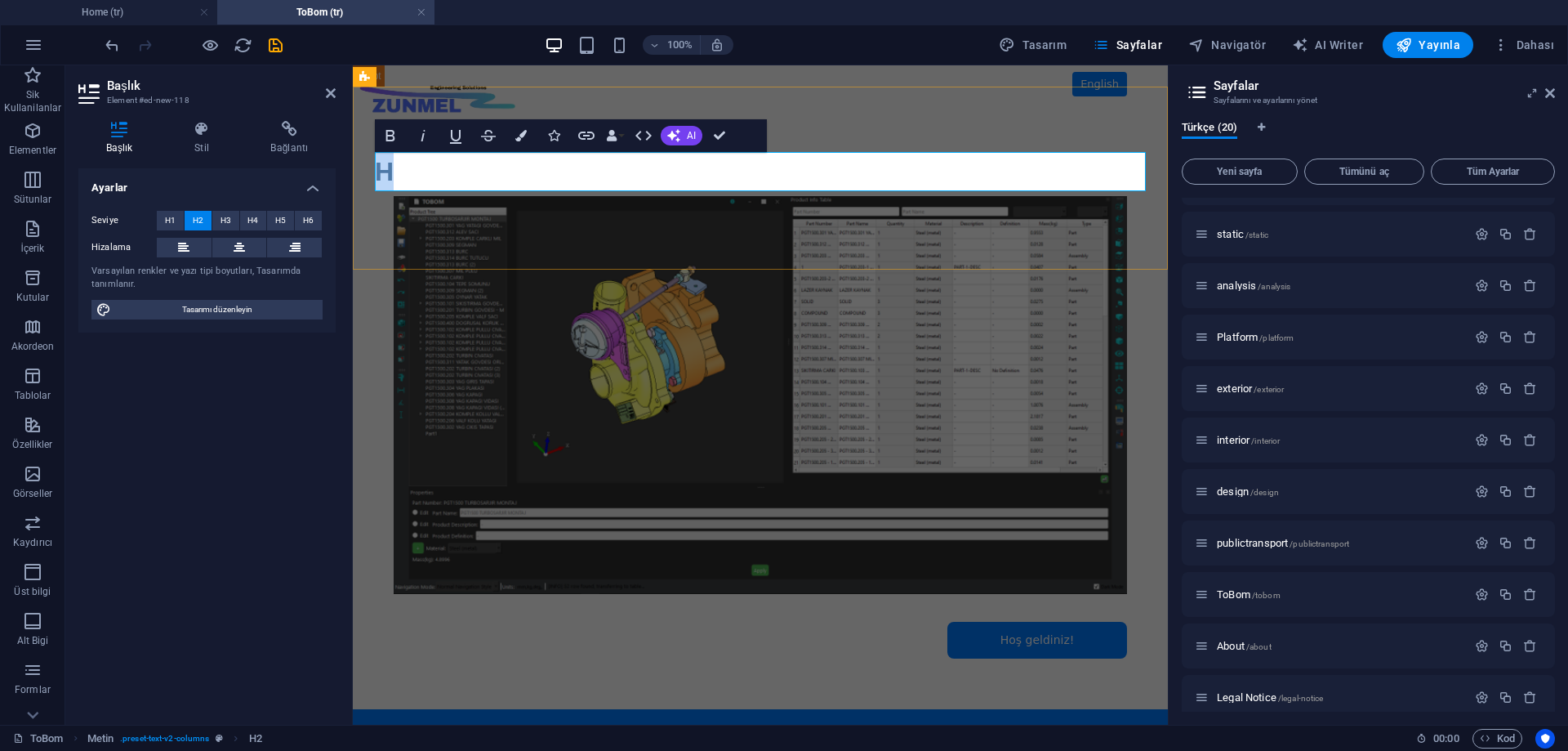
click at [408, 175] on h2 "Headline" at bounding box center [760, 171] width 771 height 39
drag, startPoint x: 405, startPoint y: 171, endPoint x: 701, endPoint y: 236, distance: 303.1
click at [353, 170] on html "Skip to main content ZUNMEL – TR/EN, Sol Menü, Tam Ekran Slider, Mesaj Kutusu E…" at bounding box center [760, 395] width 816 height 660
click at [489, 158] on h2 "Headline" at bounding box center [760, 171] width 771 height 39
drag, startPoint x: 474, startPoint y: 173, endPoint x: 371, endPoint y: 172, distance: 103.0
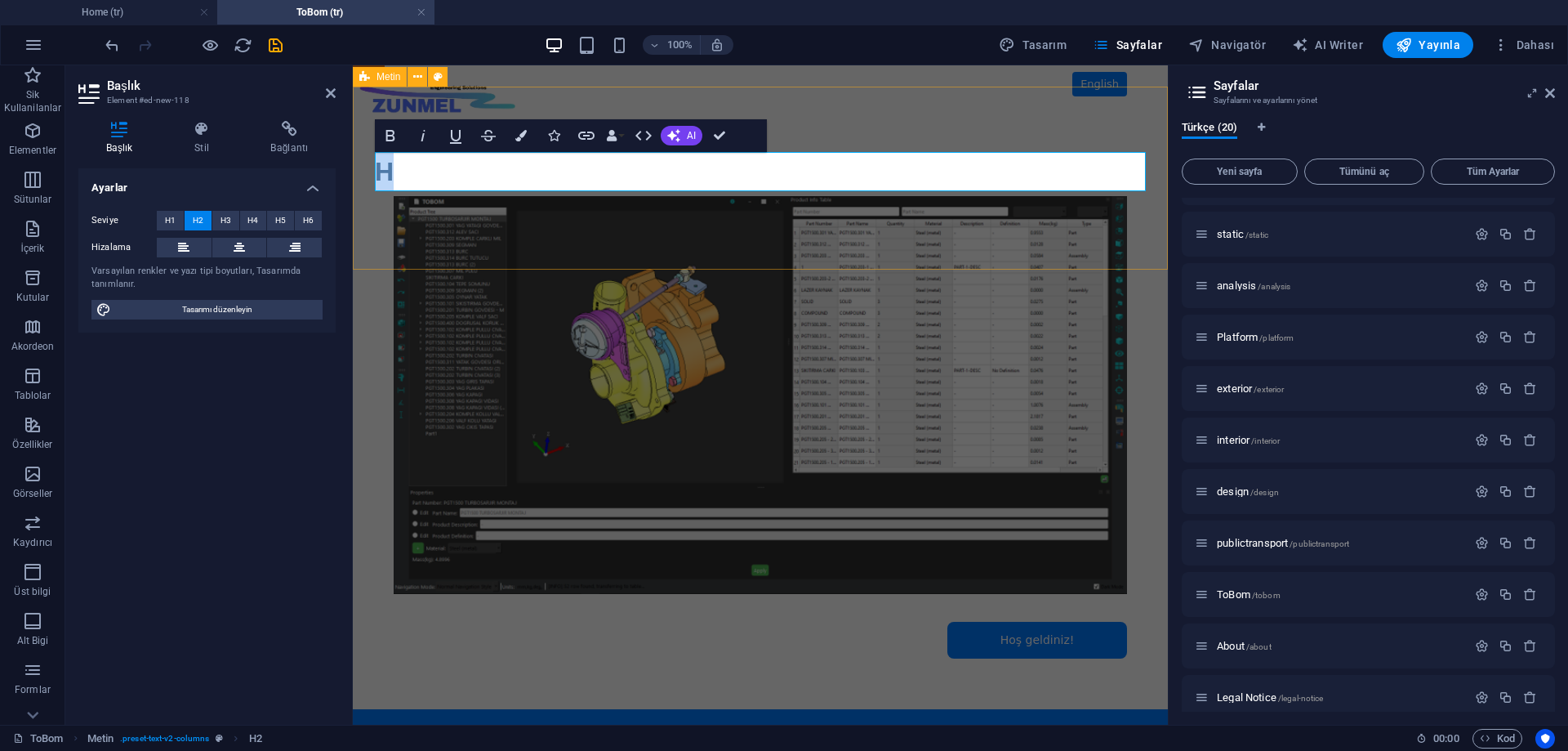
click at [371, 172] on div "Headline" at bounding box center [760, 178] width 816 height 183
click at [937, 119] on div "Headline" at bounding box center [760, 178] width 816 height 183
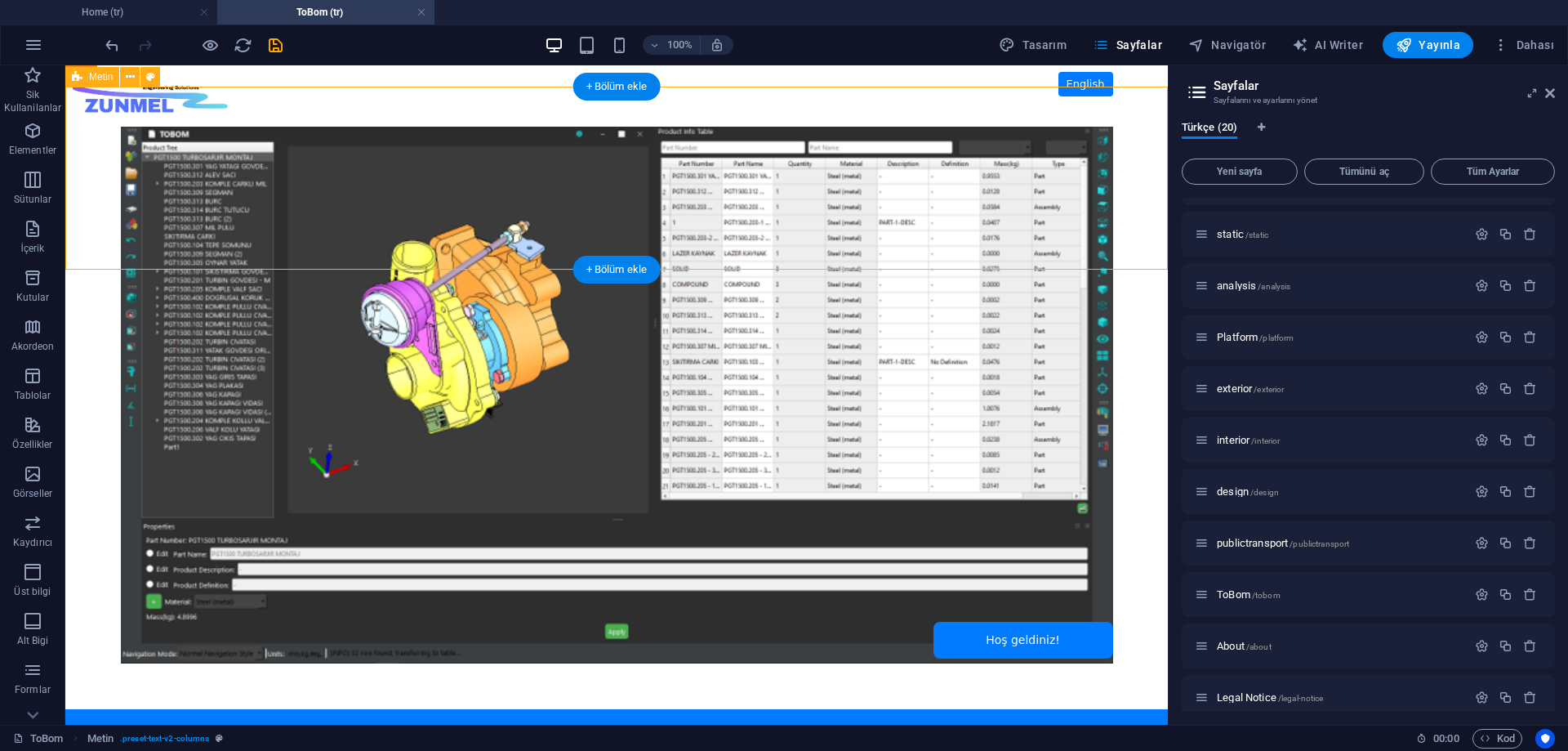
click at [216, 86] on div "Headline" at bounding box center [617, 178] width 1102 height 183
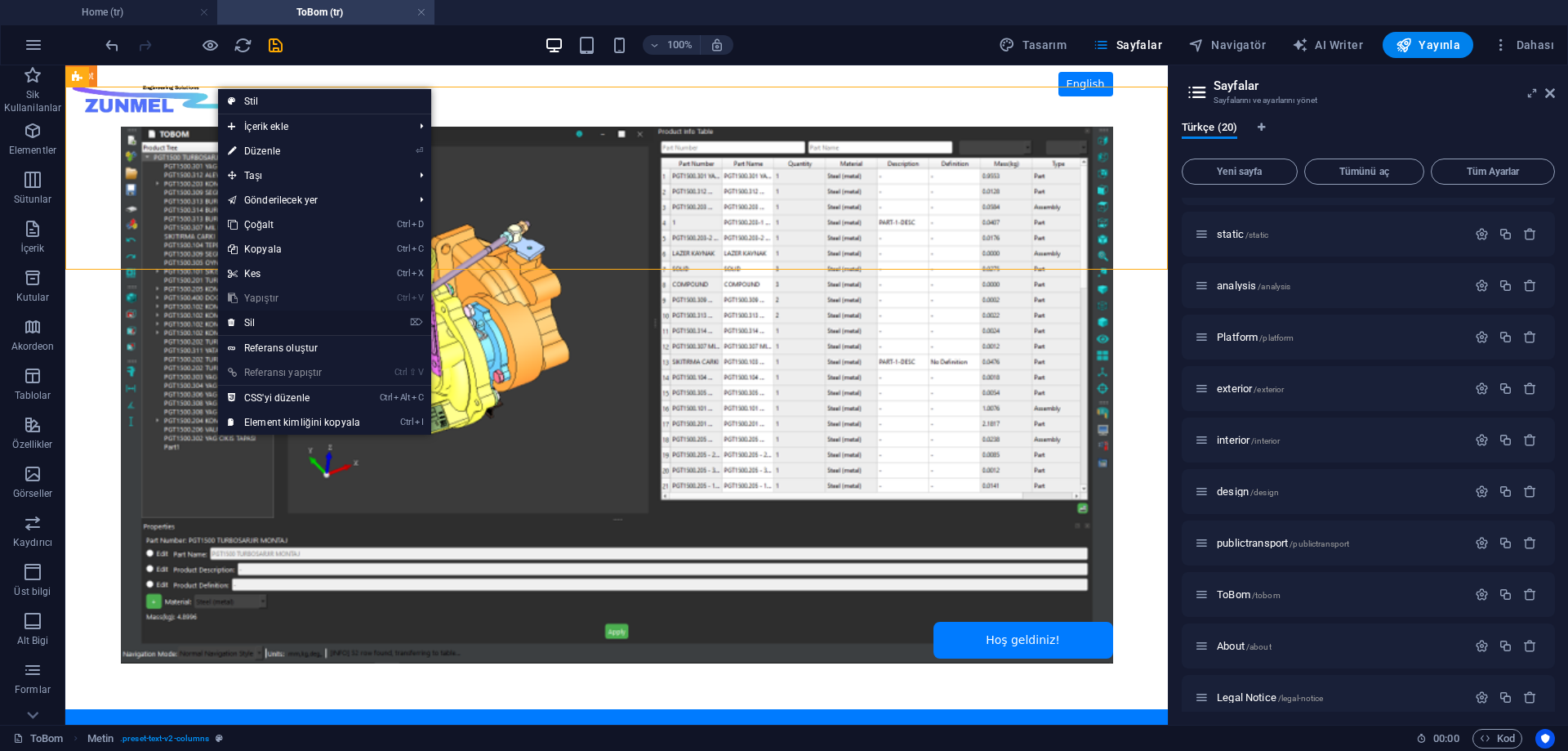
click at [275, 317] on link "⌦ Sil" at bounding box center [293, 322] width 152 height 24
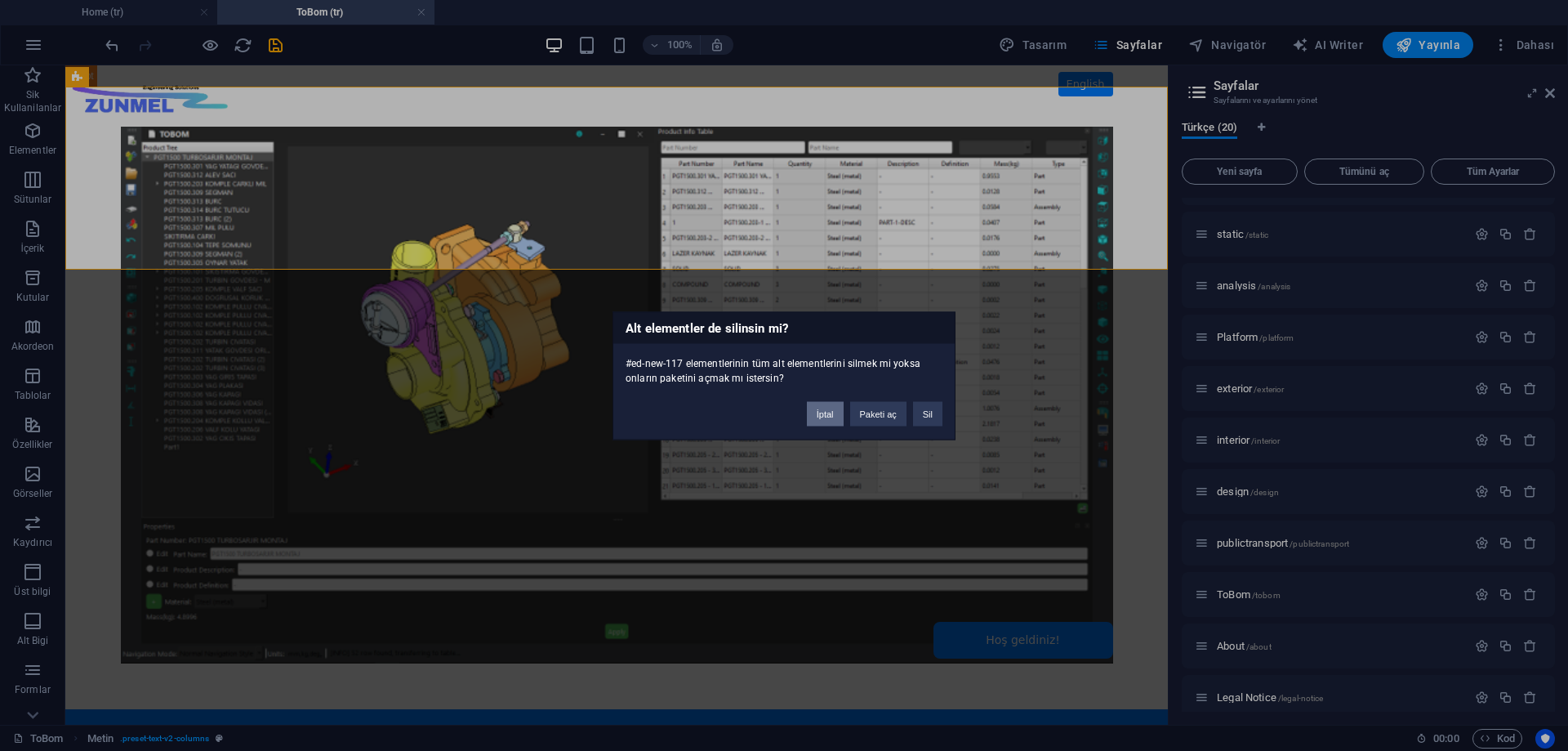
click at [826, 417] on button "İptal" at bounding box center [826, 413] width 37 height 24
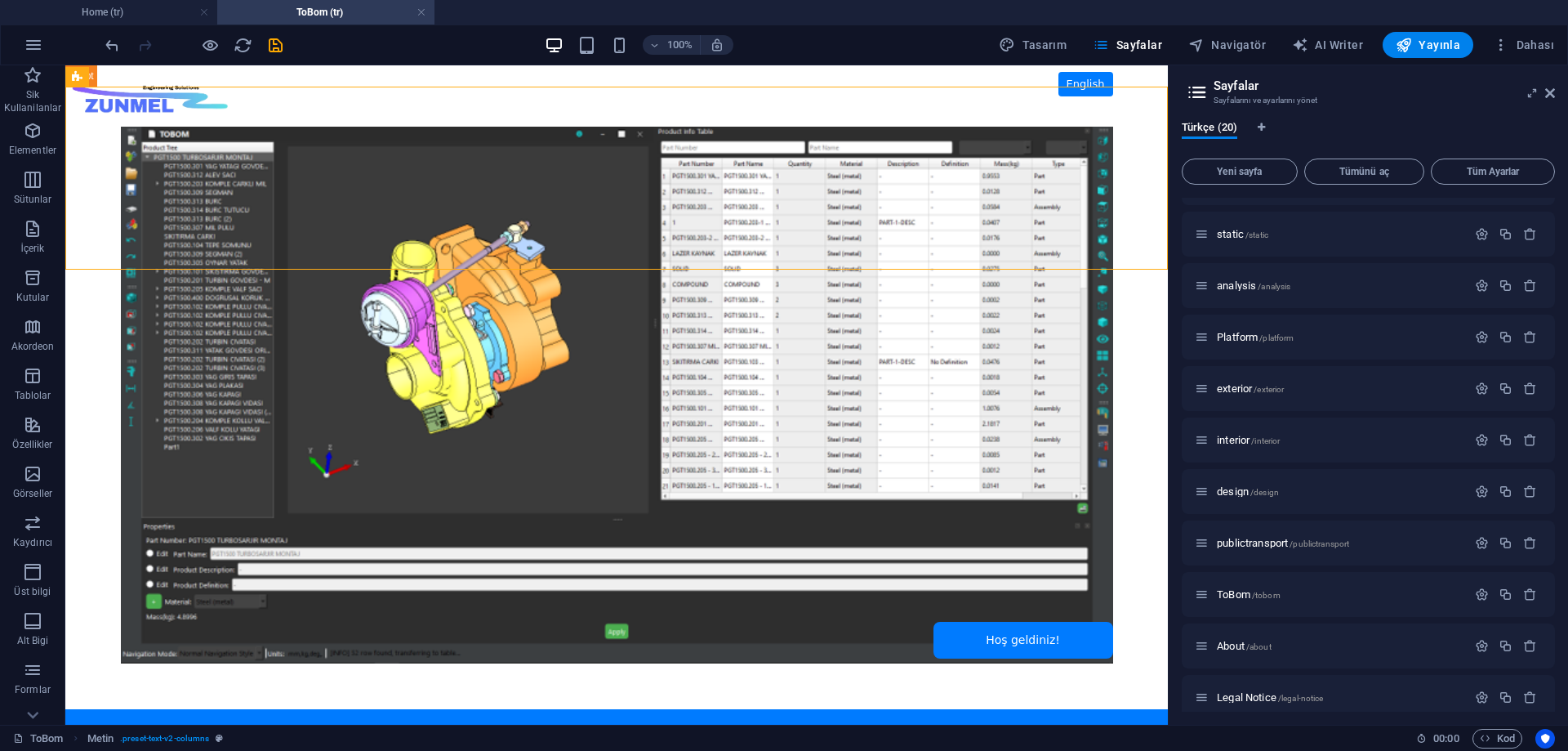
click at [102, 344] on body "Skip to main content ZUNMEL – TR/EN, Sol Menü, Tam Ekran Slider, Mesaj Kutusu E…" at bounding box center [617, 395] width 1102 height 660
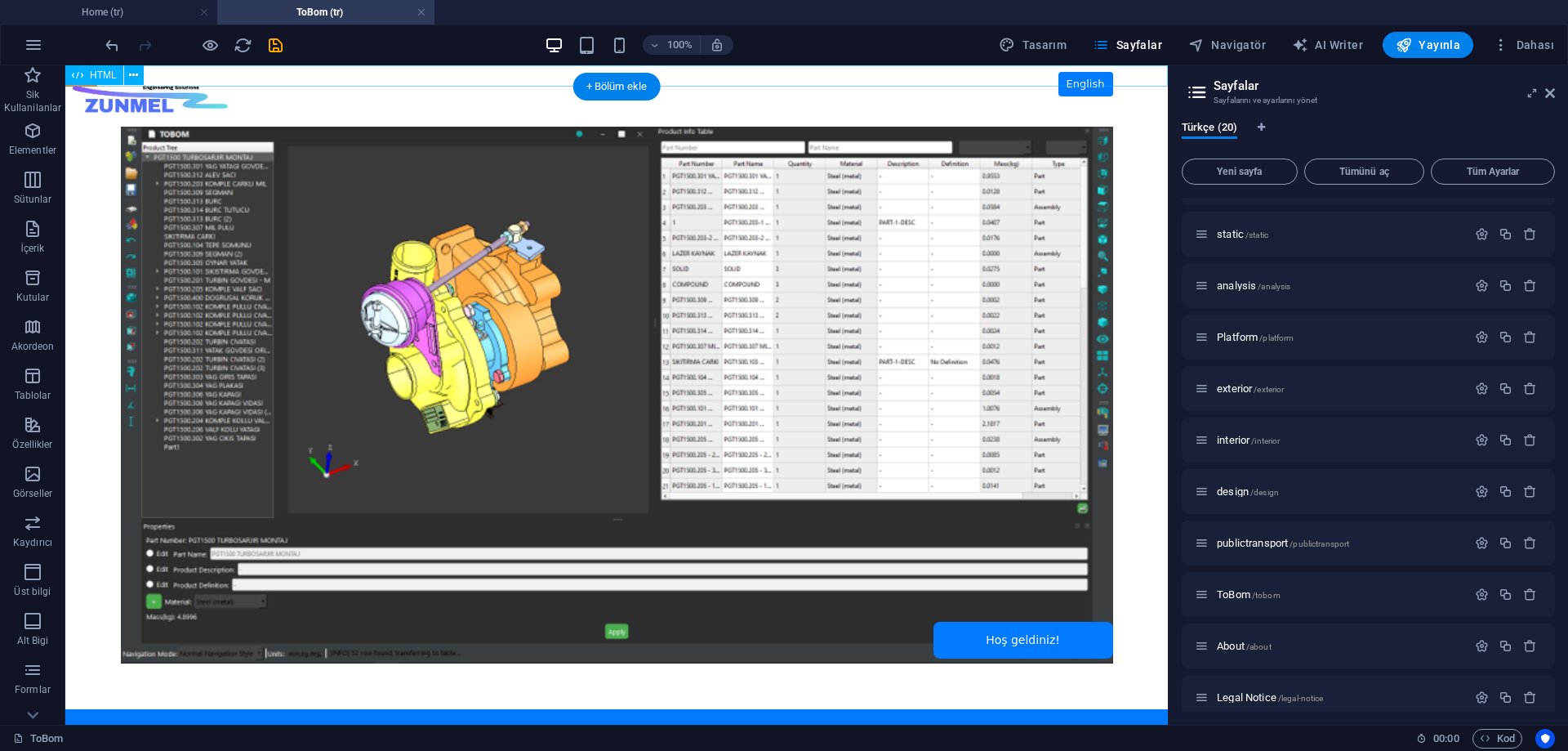
click at [256, 73] on div "ZUNMEL – TR/EN, Sol Menü, Tam Ekran Slider, Mesaj Kutusu English Hoş geldiniz!" at bounding box center [617, 77] width 1102 height 22
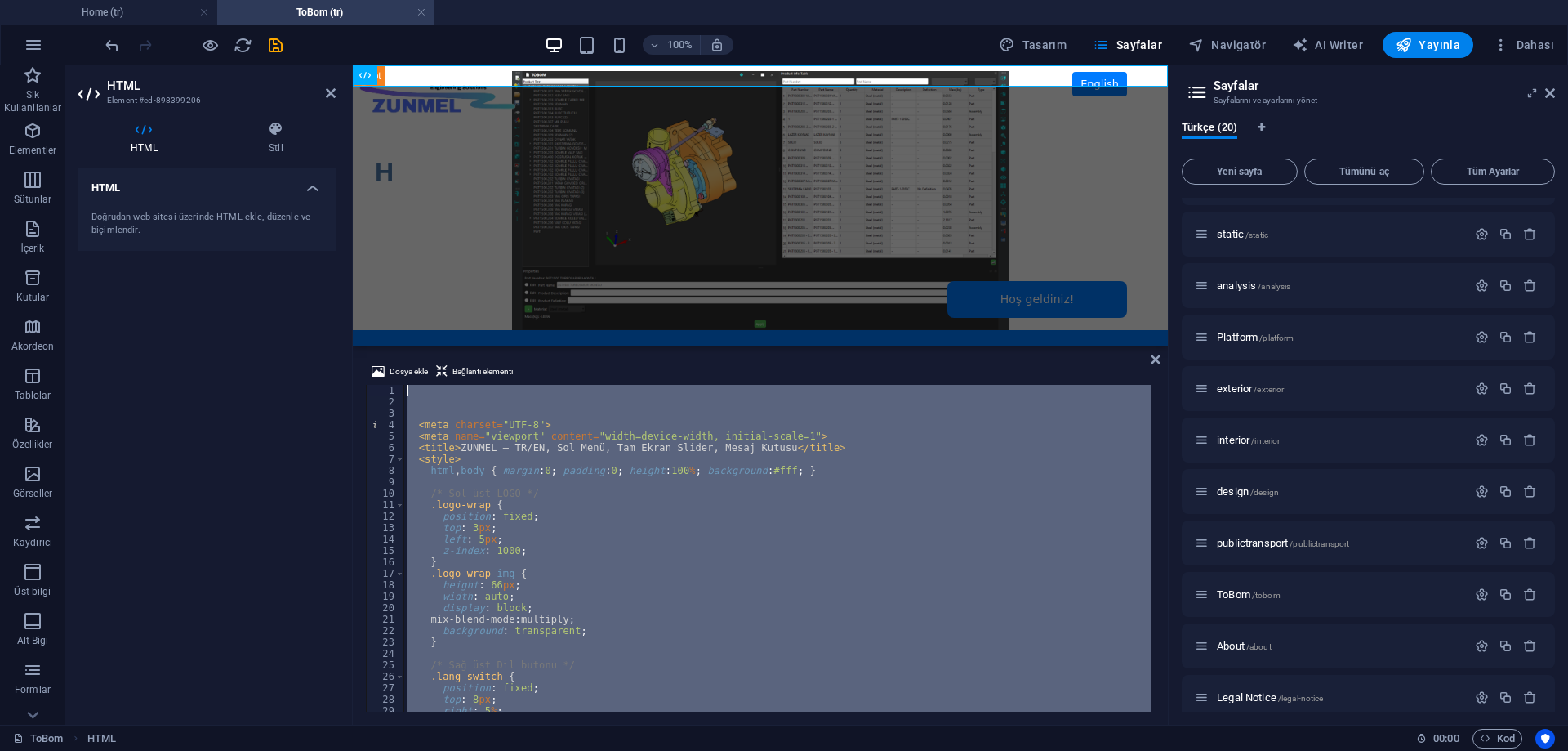
drag, startPoint x: 526, startPoint y: 693, endPoint x: 333, endPoint y: 268, distance: 466.8
click at [333, 268] on div "HTML Element #ed-898399206 HTML Stil HTML Doğrudan web sitesi üzerinde HTML ekl…" at bounding box center [617, 395] width 1102 height 660
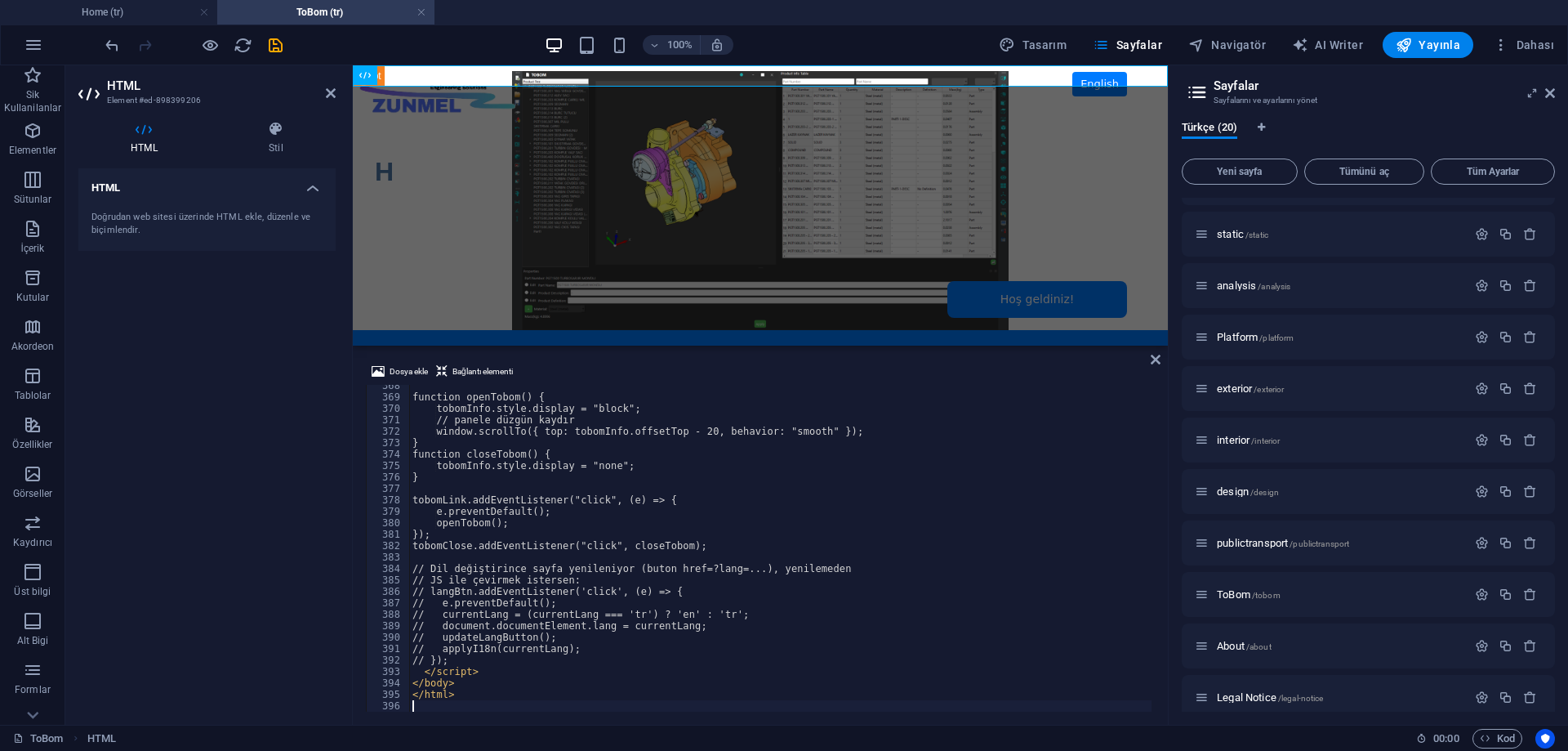
scroll to position [4203, 0]
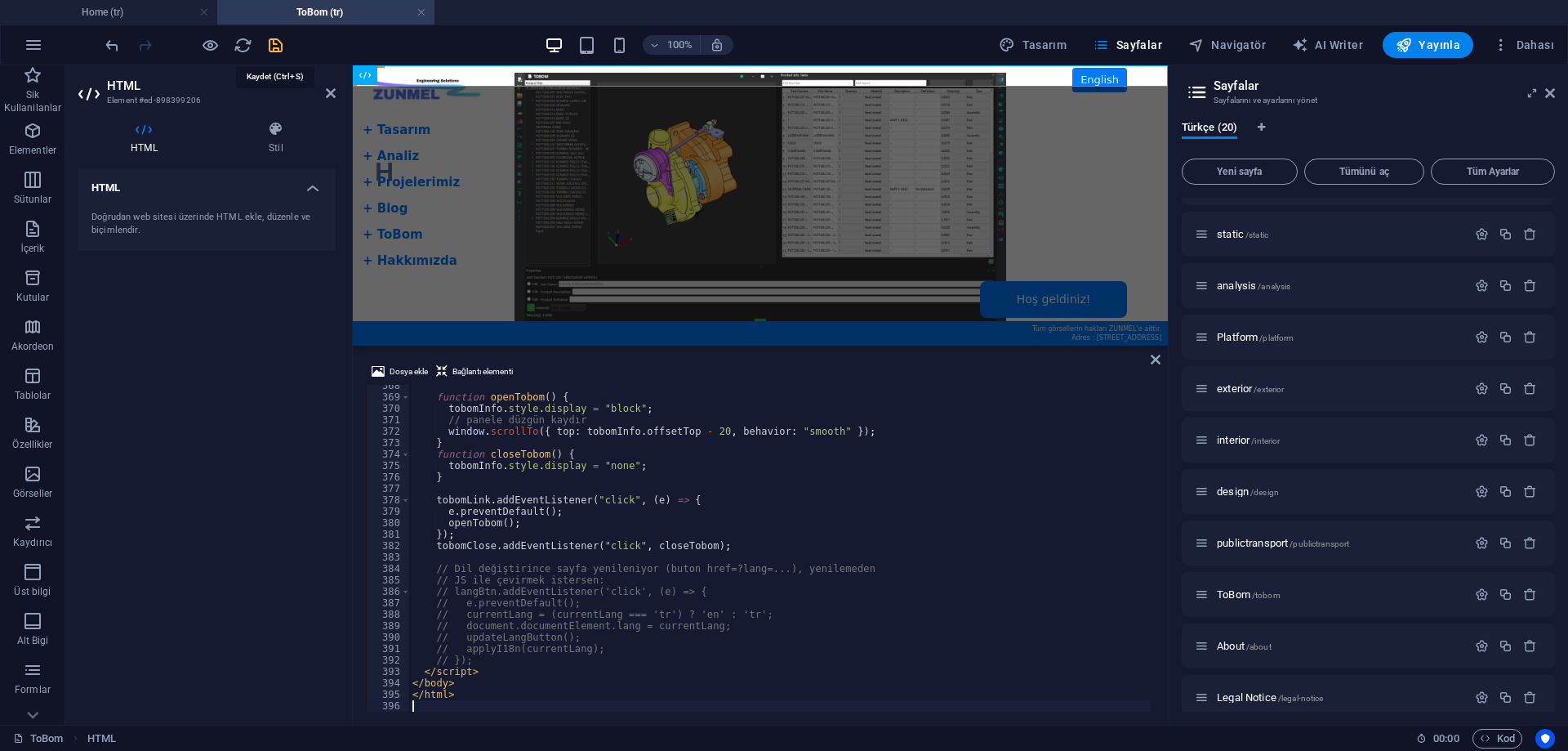
click at [278, 47] on icon "save" at bounding box center [275, 45] width 19 height 19
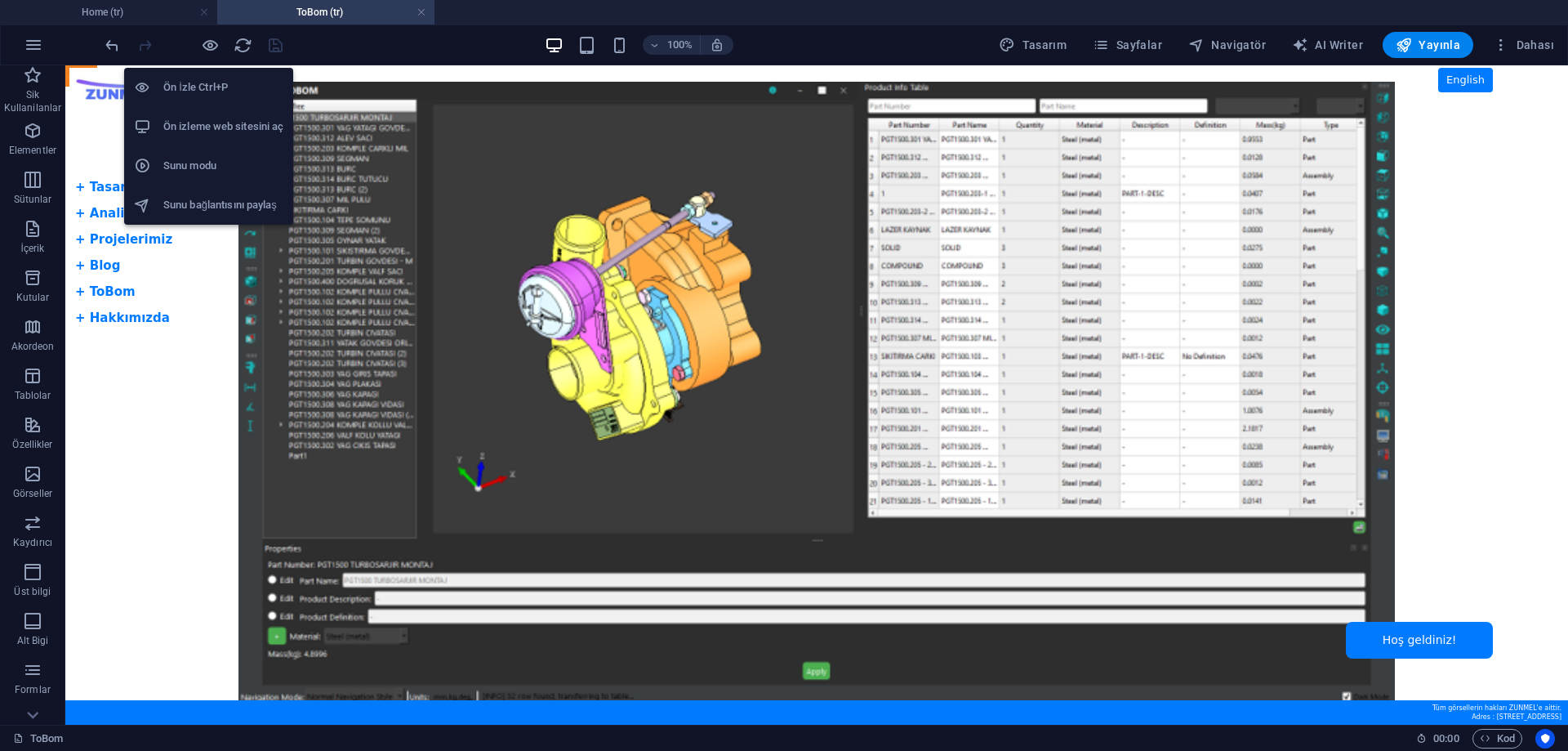
click at [214, 127] on h6 "Ön izleme web sitesini aç" at bounding box center [223, 126] width 120 height 20
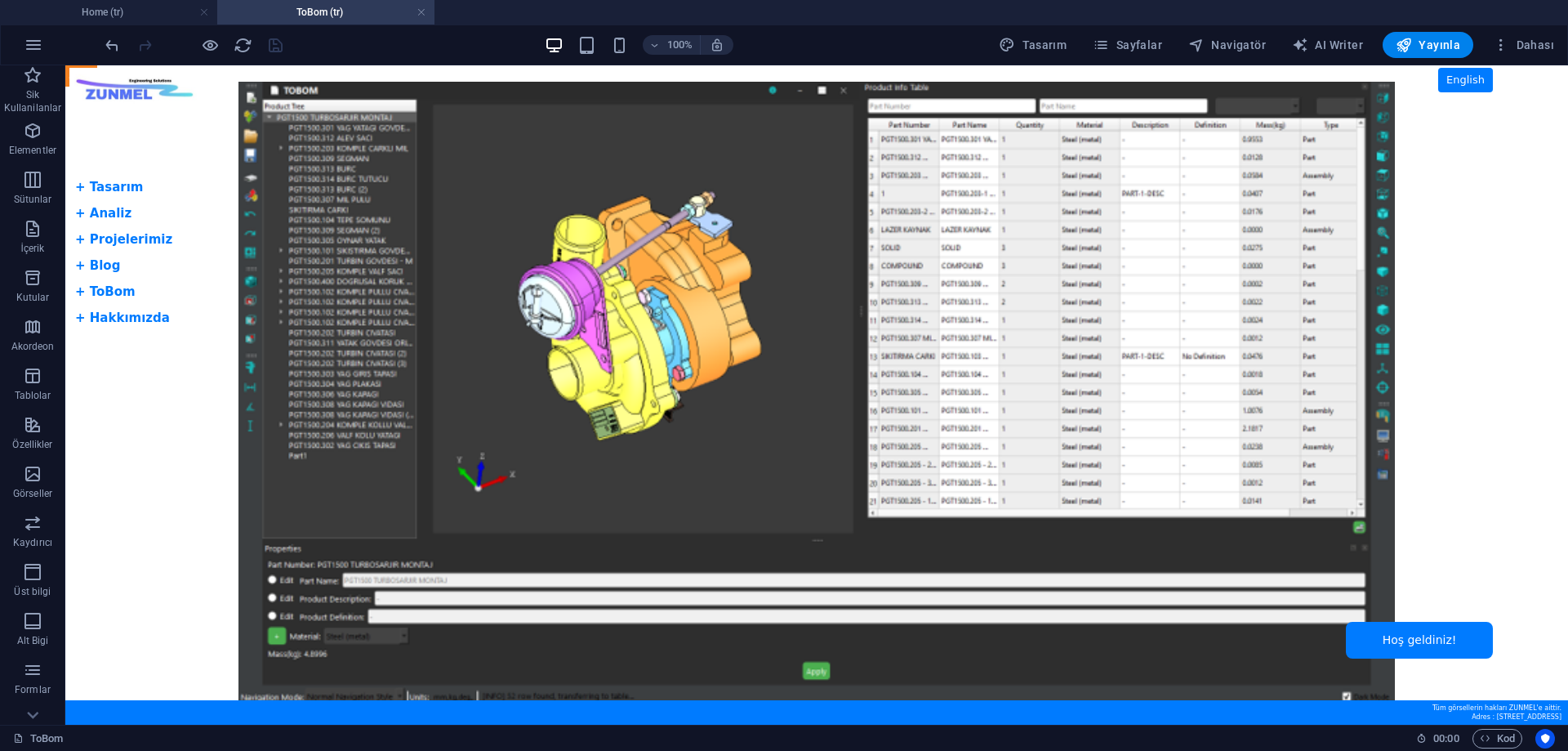
click at [306, 12] on h4 "ToBom (tr)" at bounding box center [325, 12] width 217 height 18
click at [146, 9] on h4 "Home (tr)" at bounding box center [108, 12] width 217 height 18
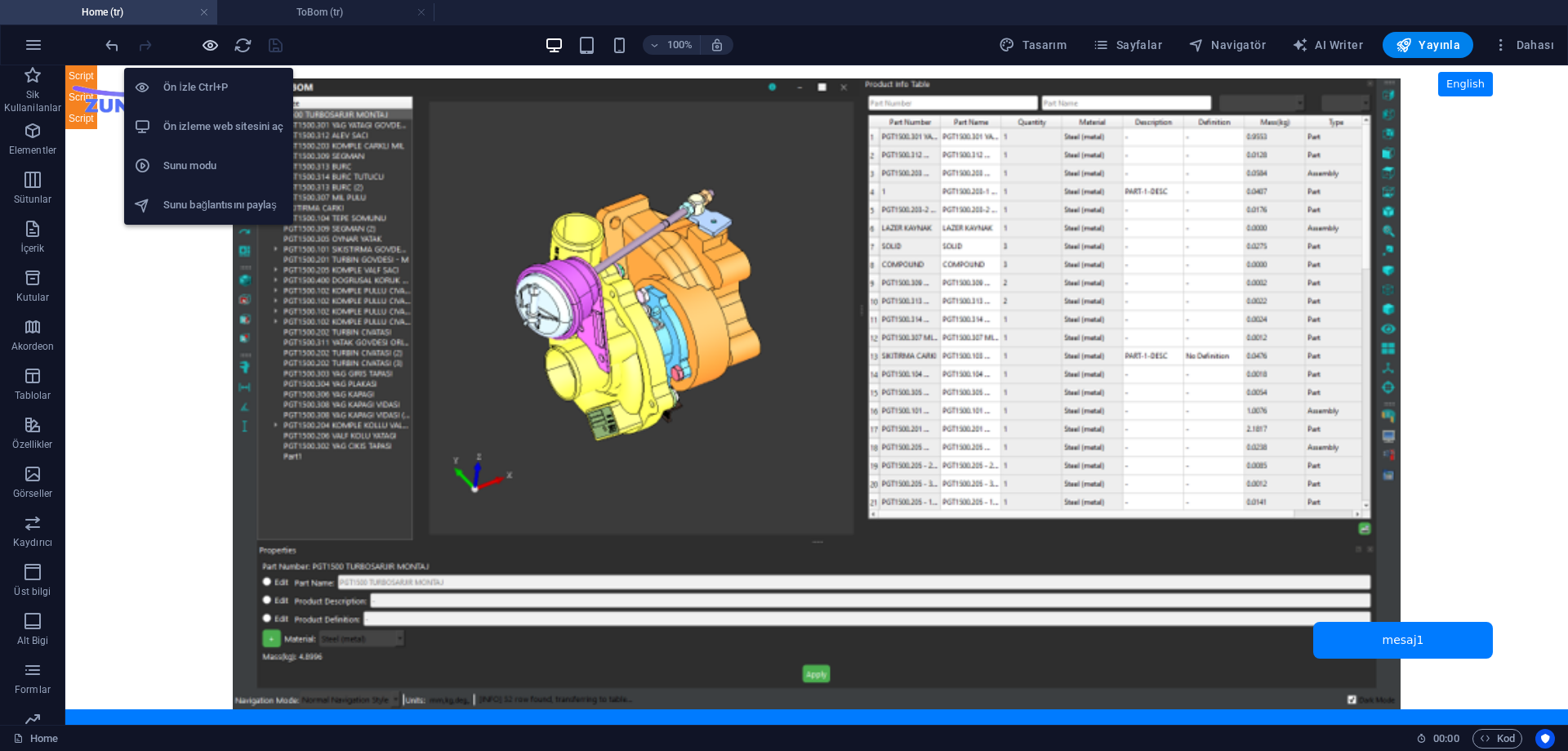
click at [210, 50] on icon "button" at bounding box center [210, 45] width 19 height 19
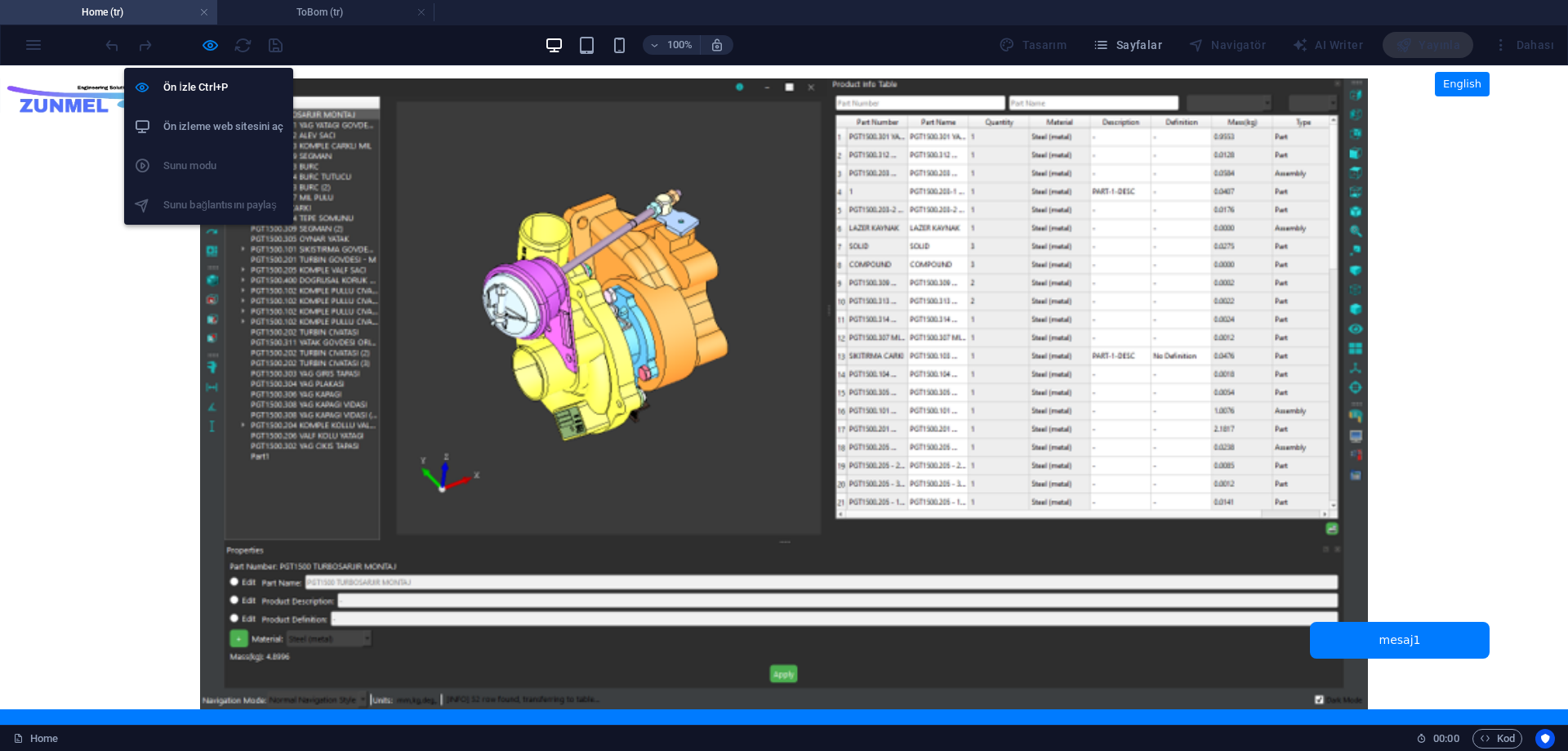
click at [211, 128] on h6 "Ön izleme web sitesini aç" at bounding box center [223, 126] width 120 height 20
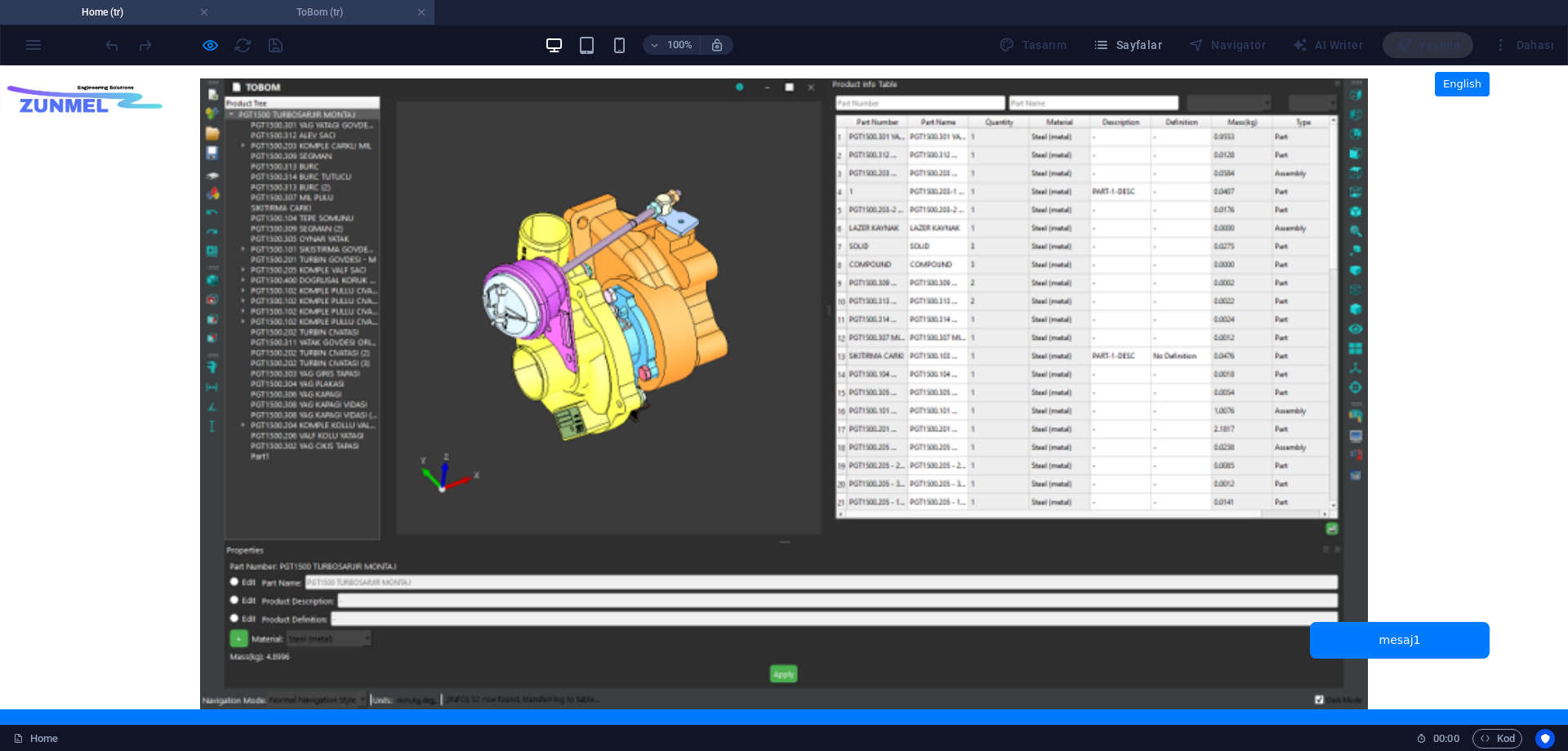
click at [286, 12] on h4 "ToBom (tr)" at bounding box center [325, 12] width 217 height 18
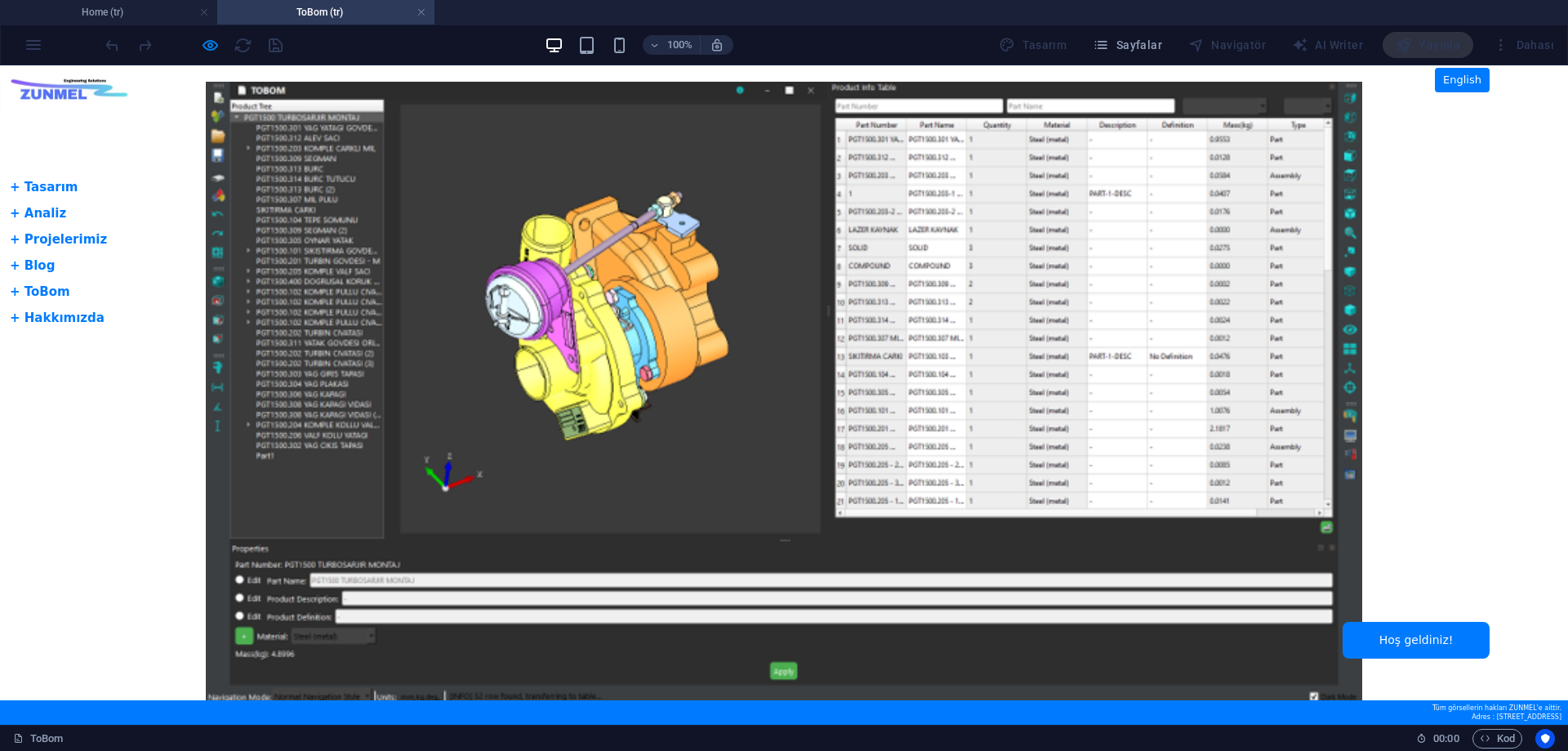
click at [298, 14] on h4 "ToBom (tr)" at bounding box center [325, 12] width 217 height 18
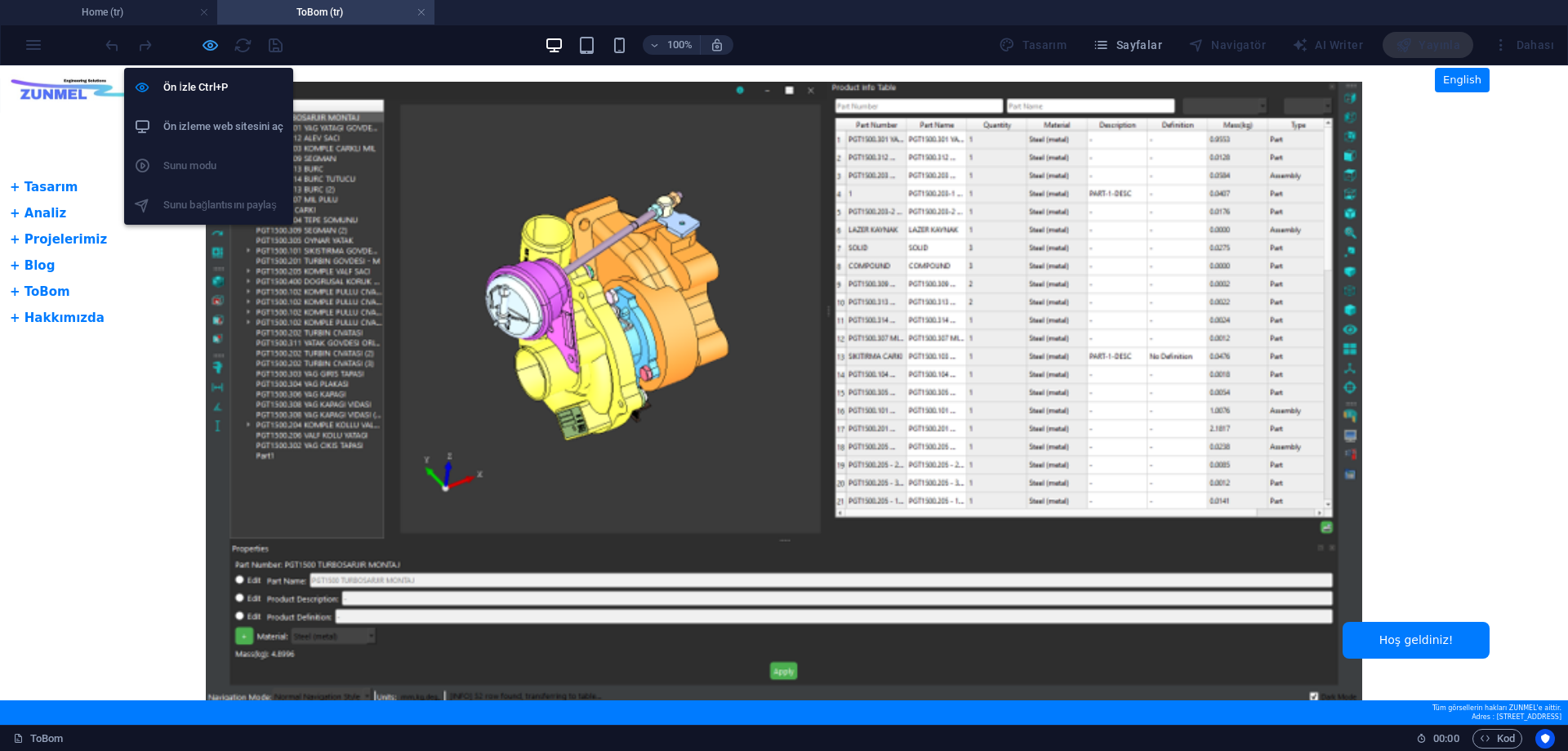
click at [206, 50] on icon "button" at bounding box center [210, 45] width 19 height 19
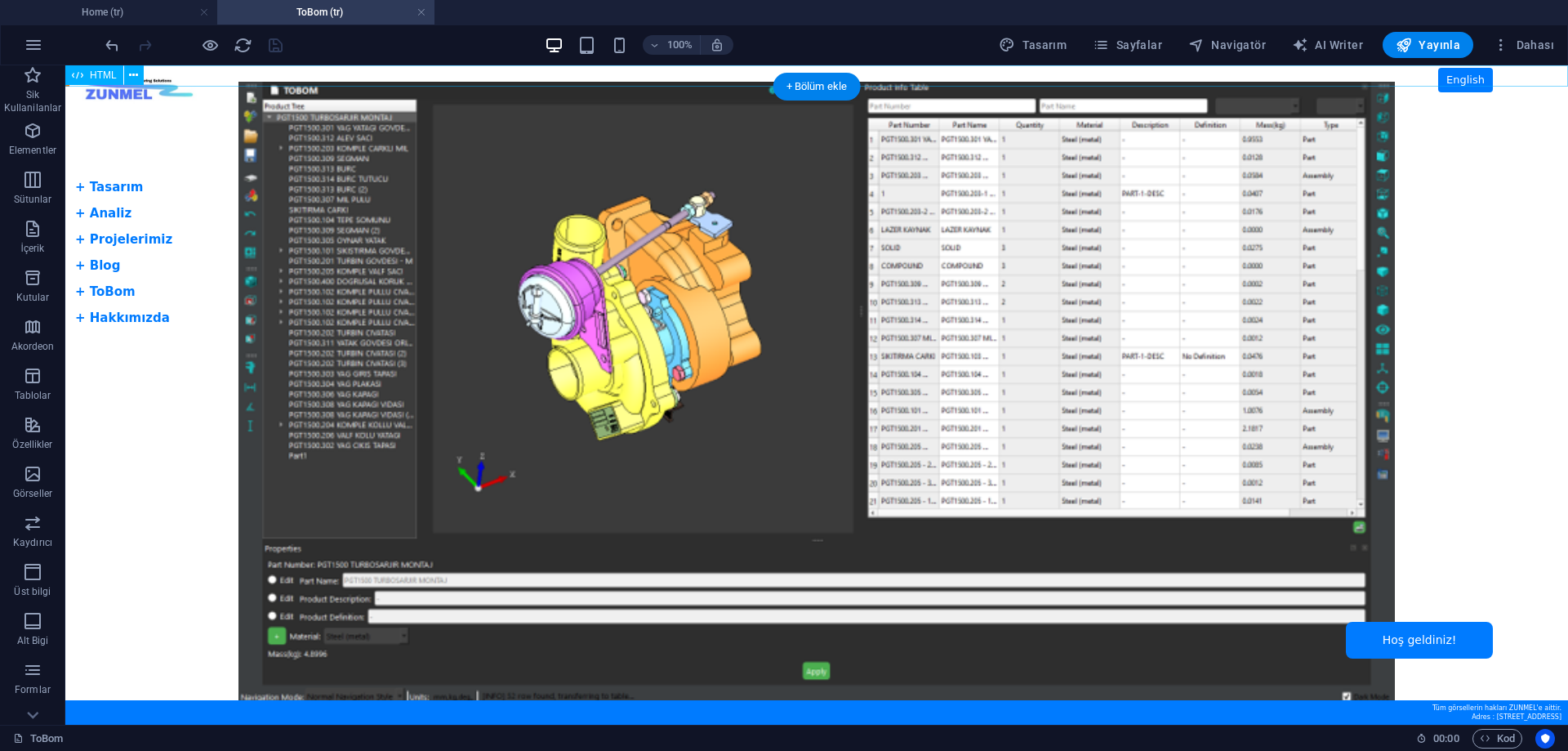
click at [189, 75] on div "[PERSON_NAME] Slider + Dil Butonu English + Tasarım + Analiz + Projelerimiz + B…" at bounding box center [817, 77] width 1503 height 22
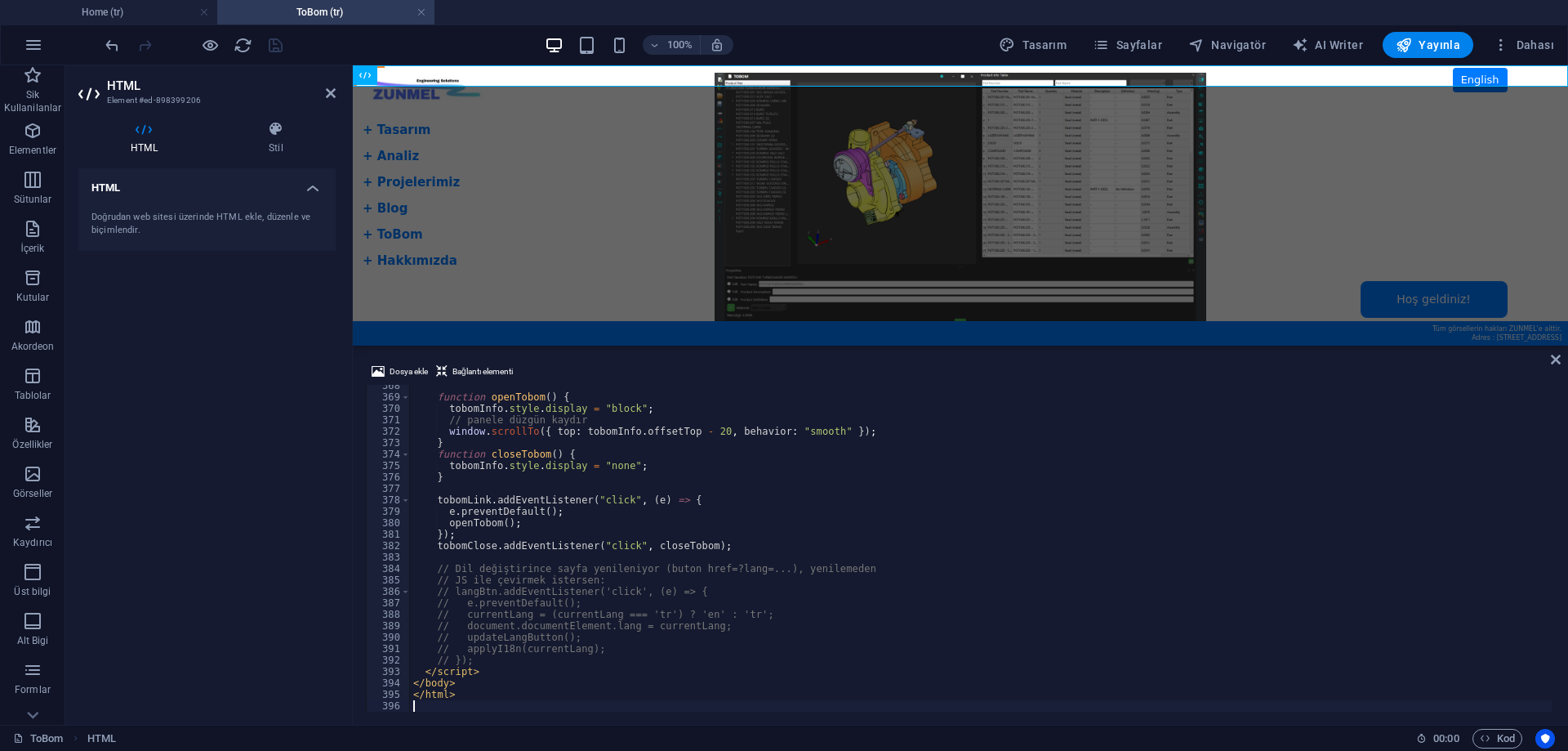
click at [584, 655] on div "function openTobom ( ) { tobomInfo . style . display = "block" ; // panele düzg…" at bounding box center [1310, 553] width 1801 height 347
click at [570, 669] on div "function openTobom ( ) { tobomInfo . style . display = "block" ; // panele düzg…" at bounding box center [1310, 553] width 1801 height 347
type textarea "</script>"
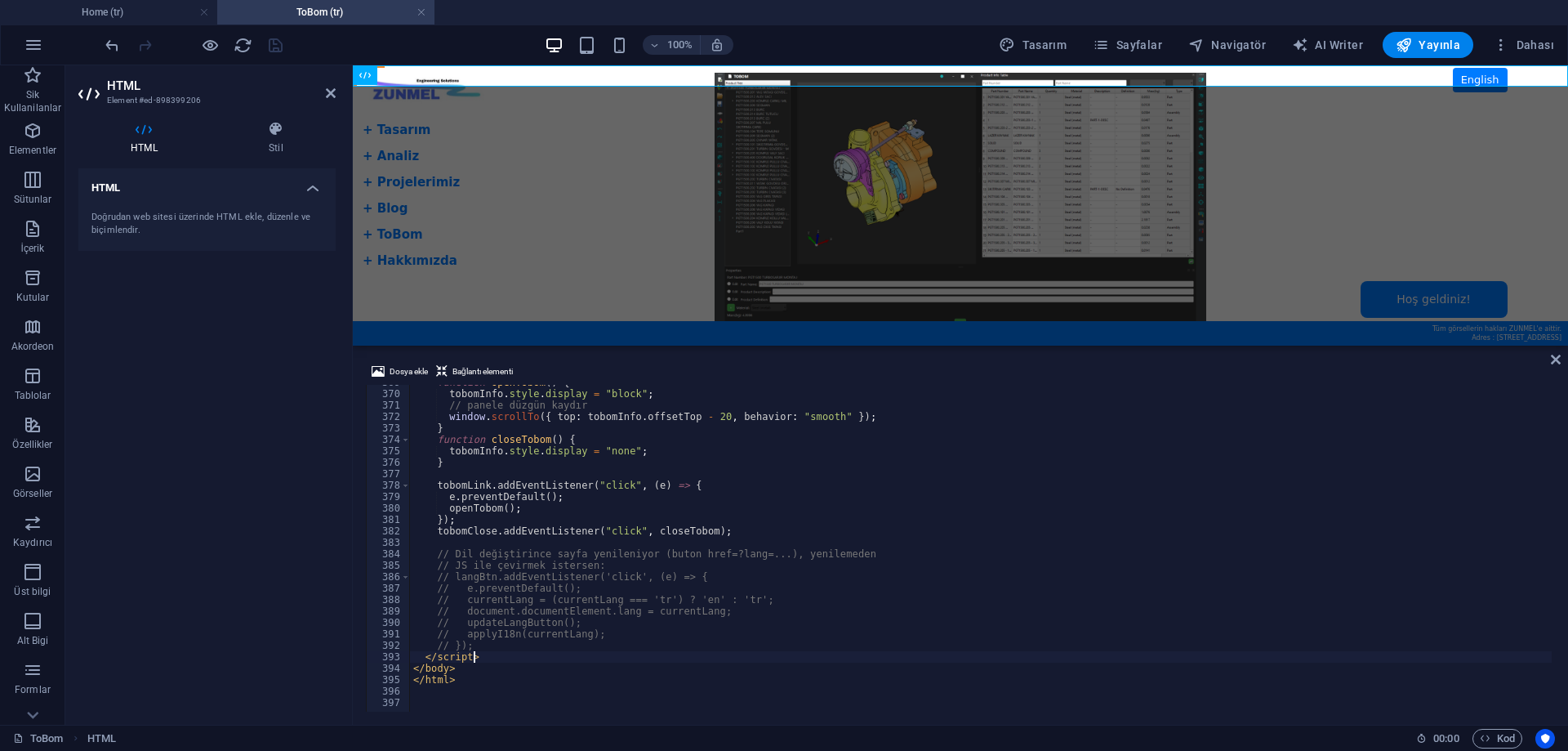
scroll to position [4217, 0]
click at [509, 699] on div "function openTobom ( ) { tobomInfo . style . display = "block" ; // panele düzg…" at bounding box center [1310, 550] width 1801 height 347
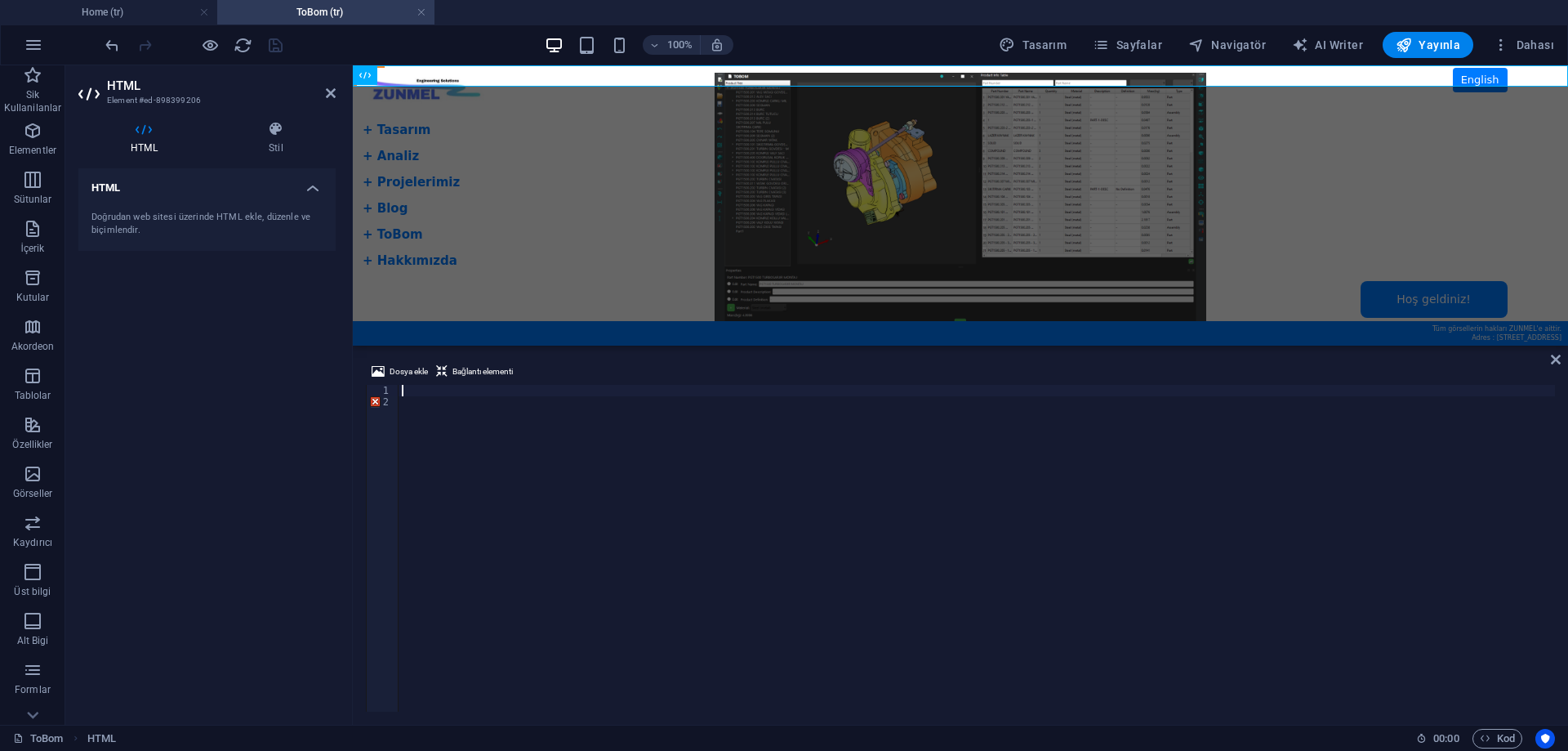
scroll to position [3265, 0]
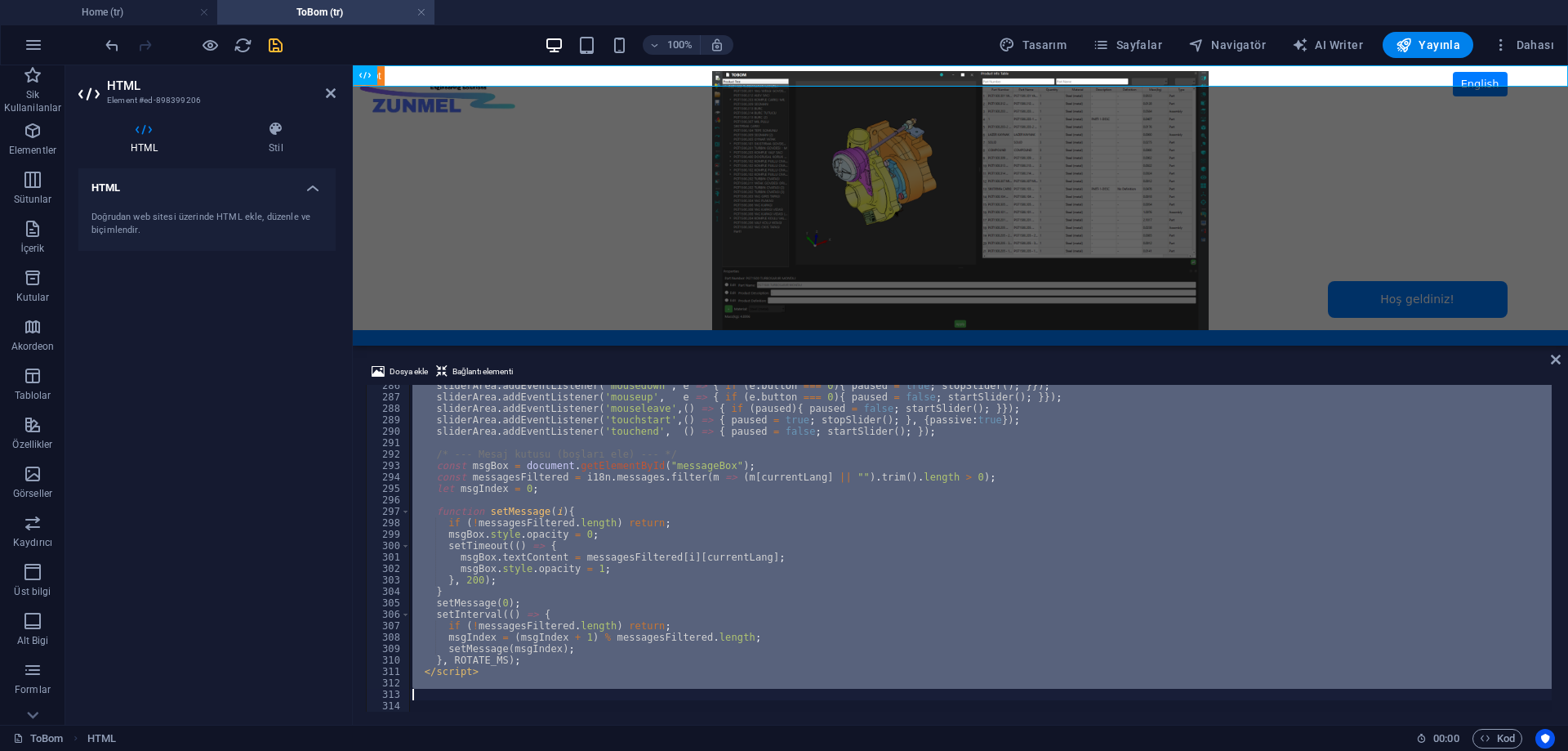
click at [573, 620] on div "sliderArea . addEventListener ( 'mousedown' , e => { if ( e . button === 0 ) { …" at bounding box center [980, 548] width 1142 height 327
type textarea "if (!messagesFiltered.length) return;"
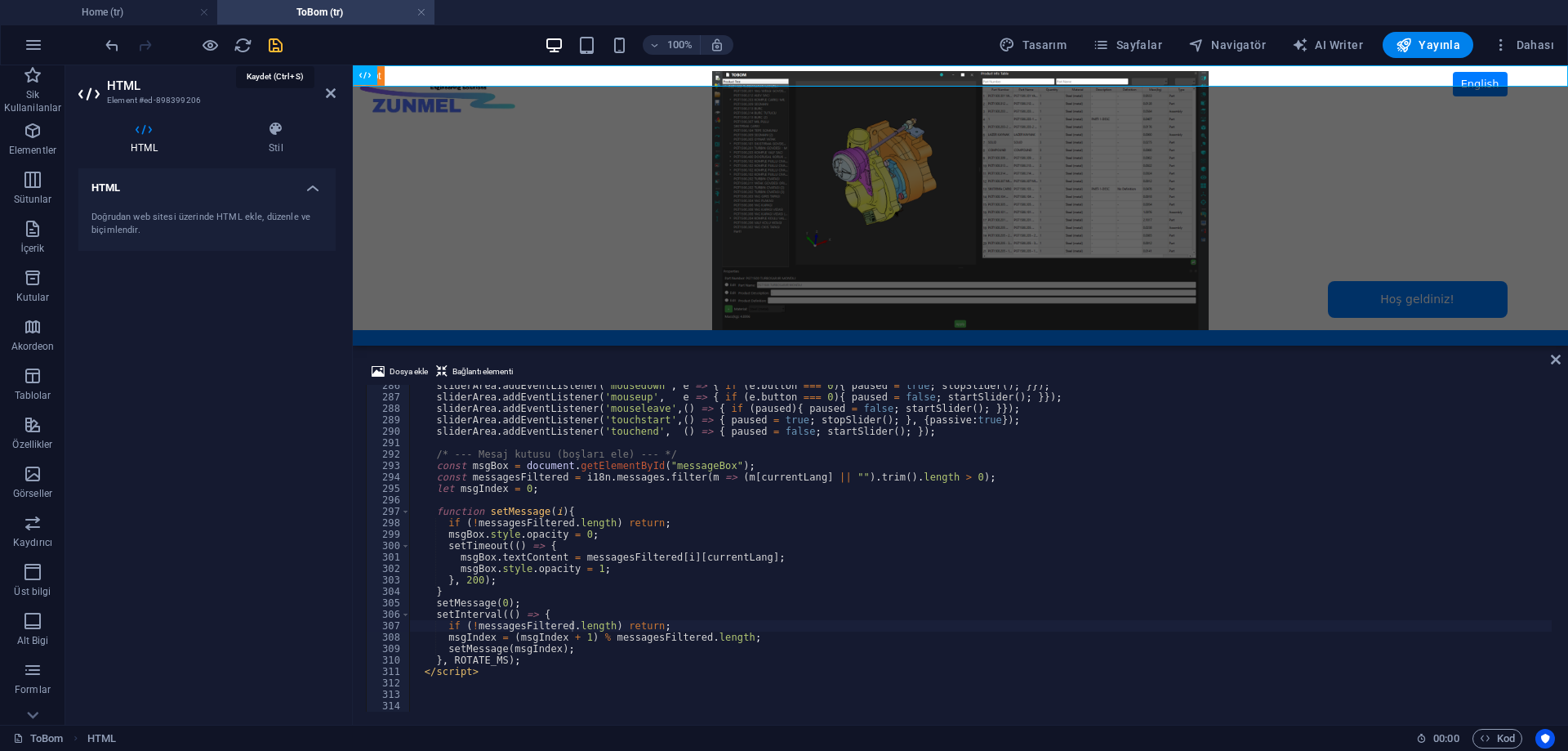
click at [278, 46] on icon "save" at bounding box center [275, 45] width 19 height 19
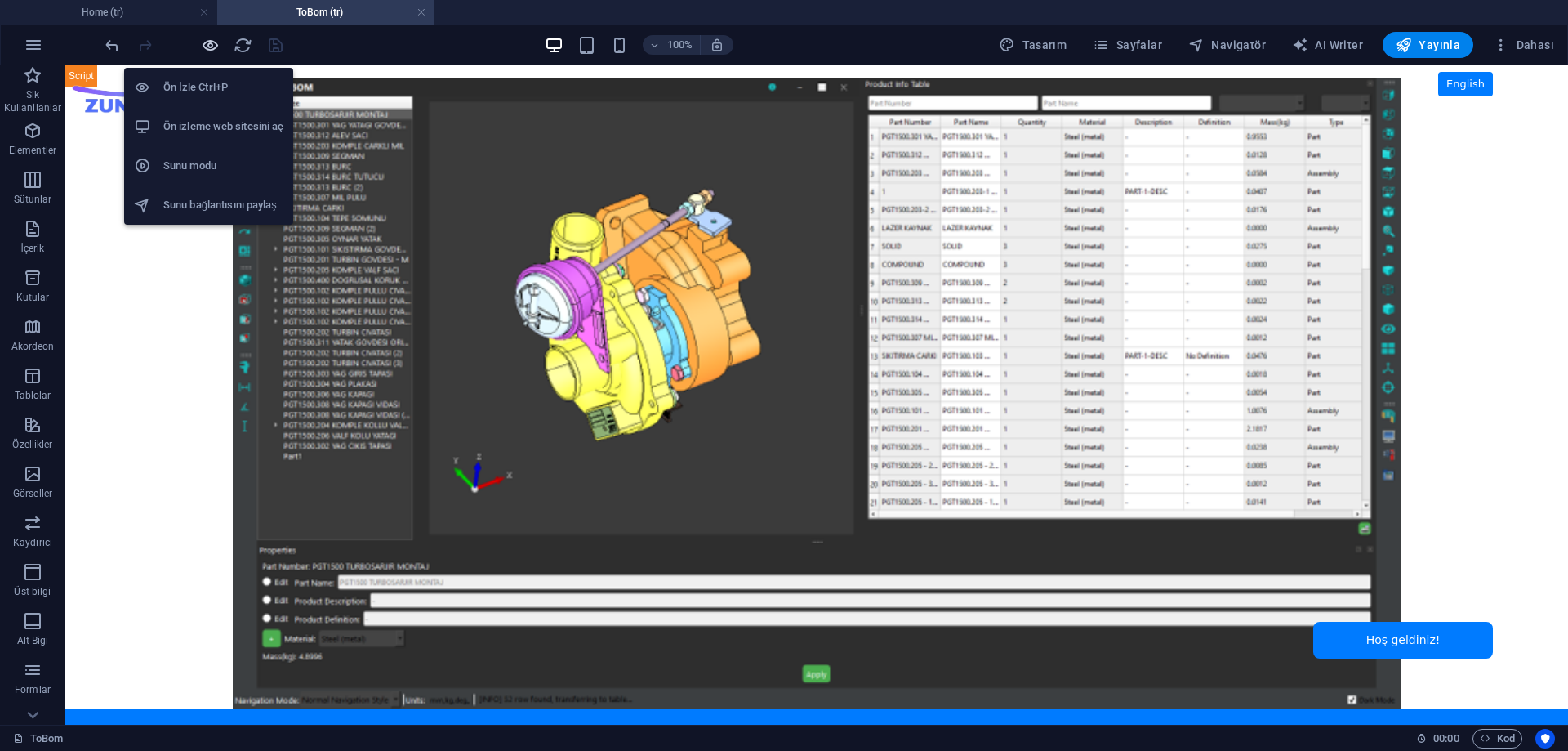
click at [212, 44] on icon "button" at bounding box center [210, 45] width 19 height 19
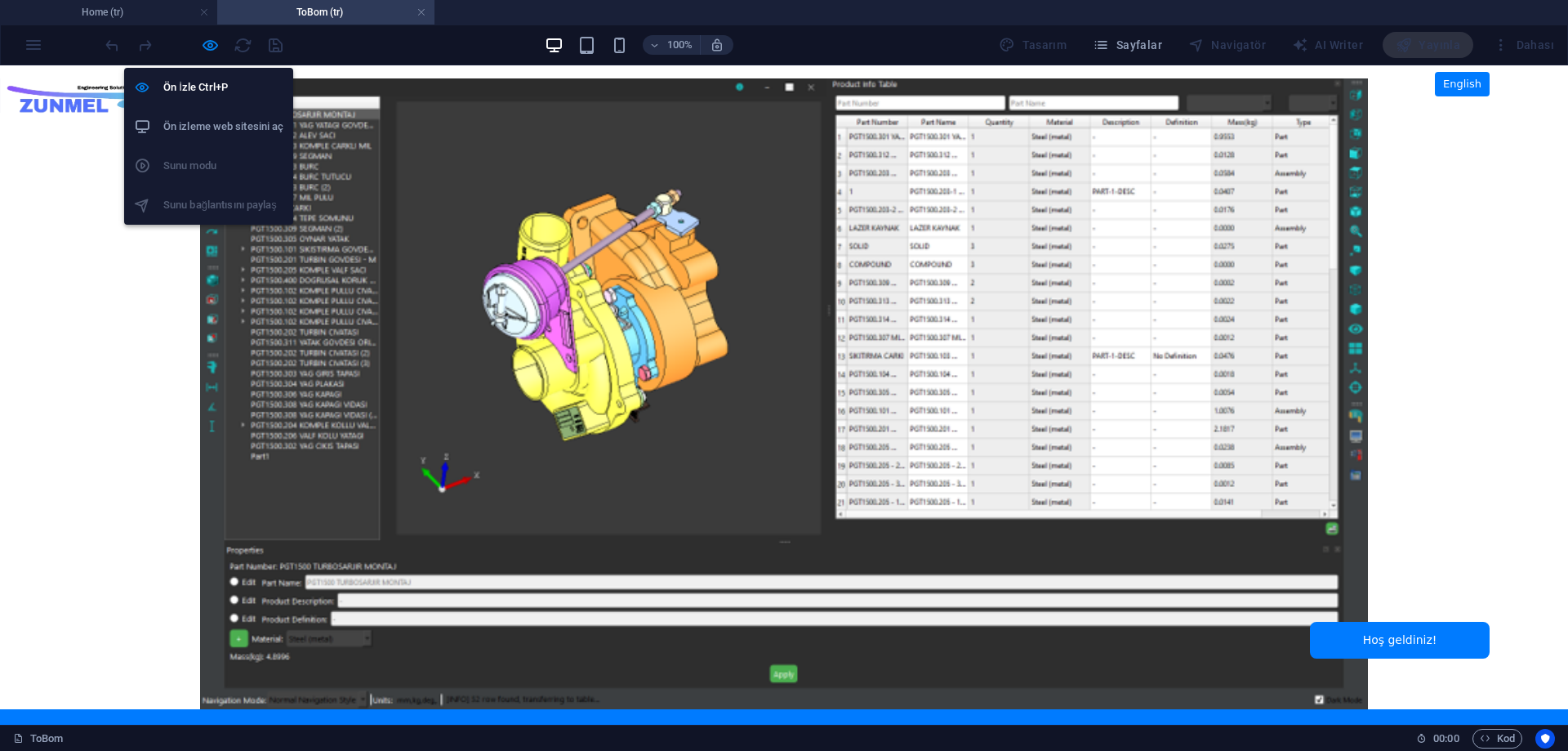
click at [210, 128] on h6 "Ön izleme web sitesini aç" at bounding box center [223, 126] width 120 height 20
click at [210, 46] on icon "button" at bounding box center [210, 45] width 19 height 19
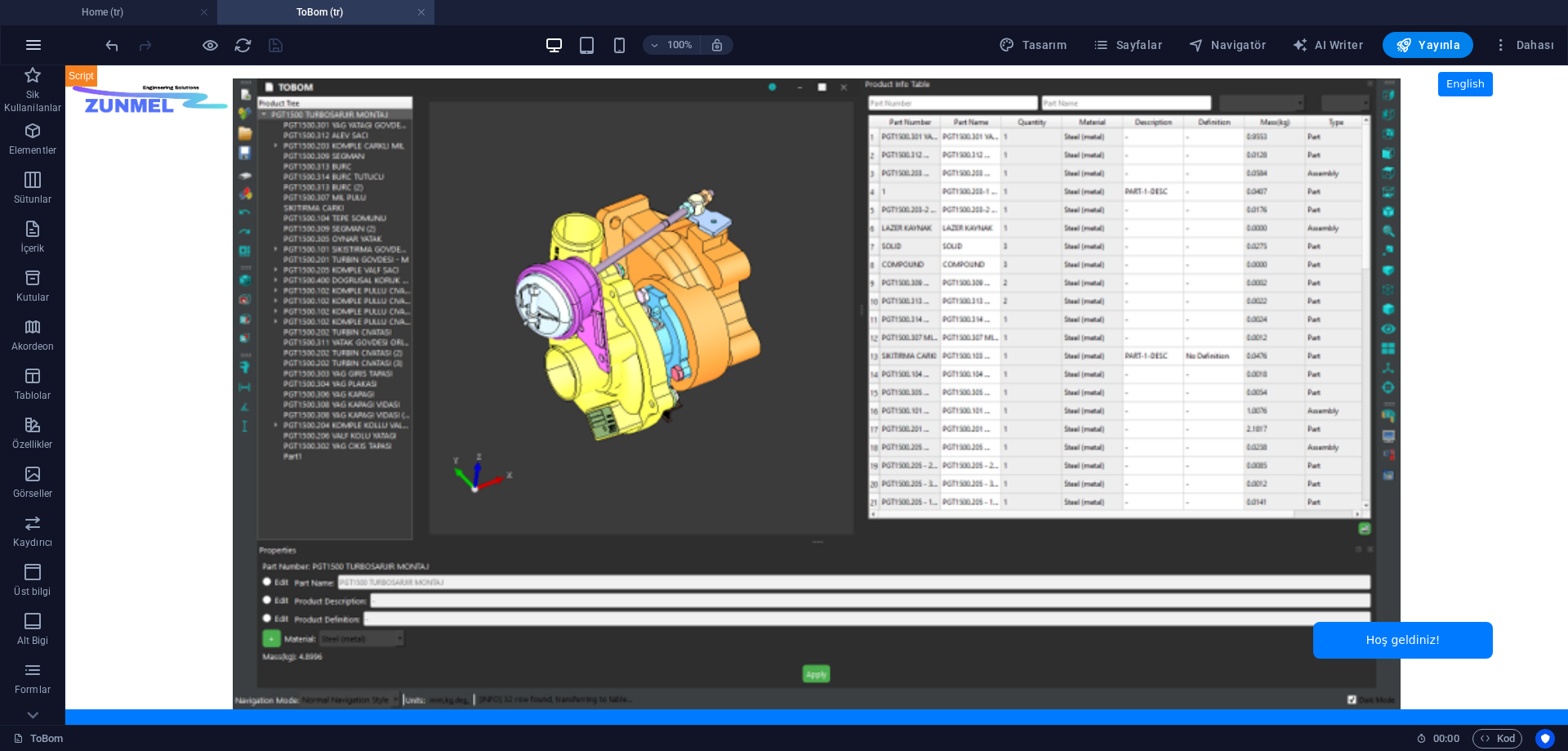
click at [22, 43] on button "button" at bounding box center [33, 44] width 39 height 39
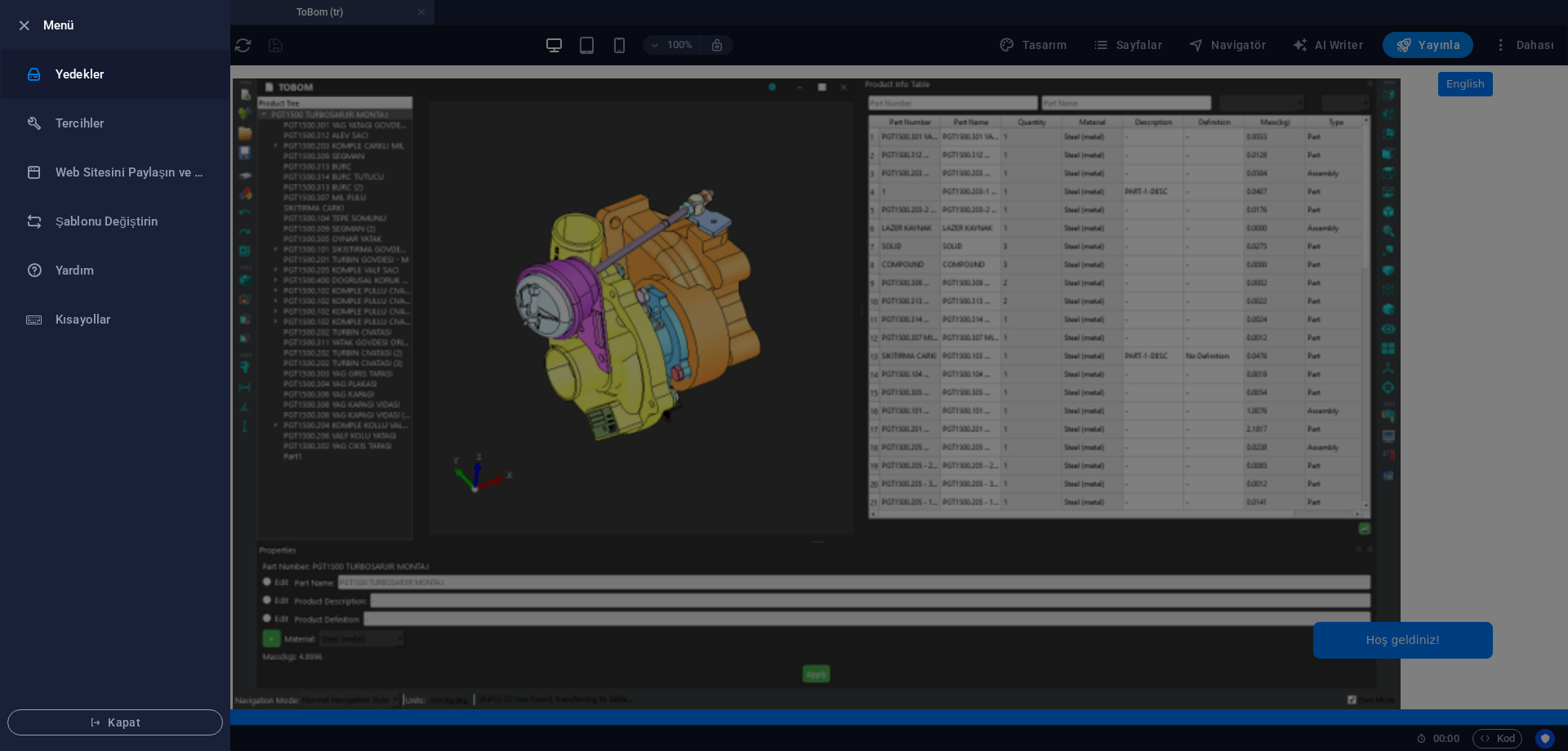
click at [65, 79] on h6 "Yedekler" at bounding box center [131, 75] width 151 height 20
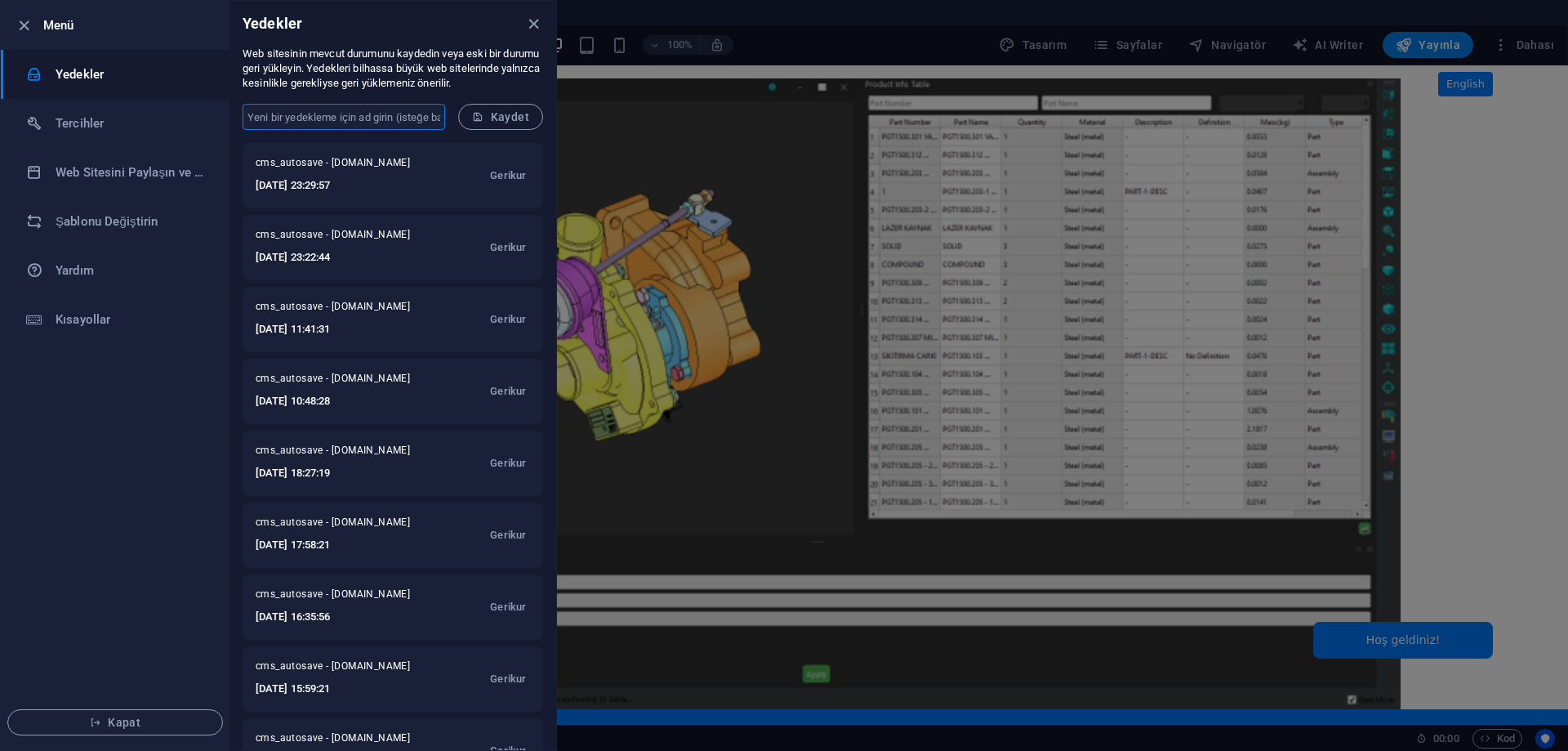
click at [393, 118] on input "text" at bounding box center [344, 116] width 203 height 26
click at [89, 319] on h6 "Kısayollar" at bounding box center [131, 319] width 151 height 20
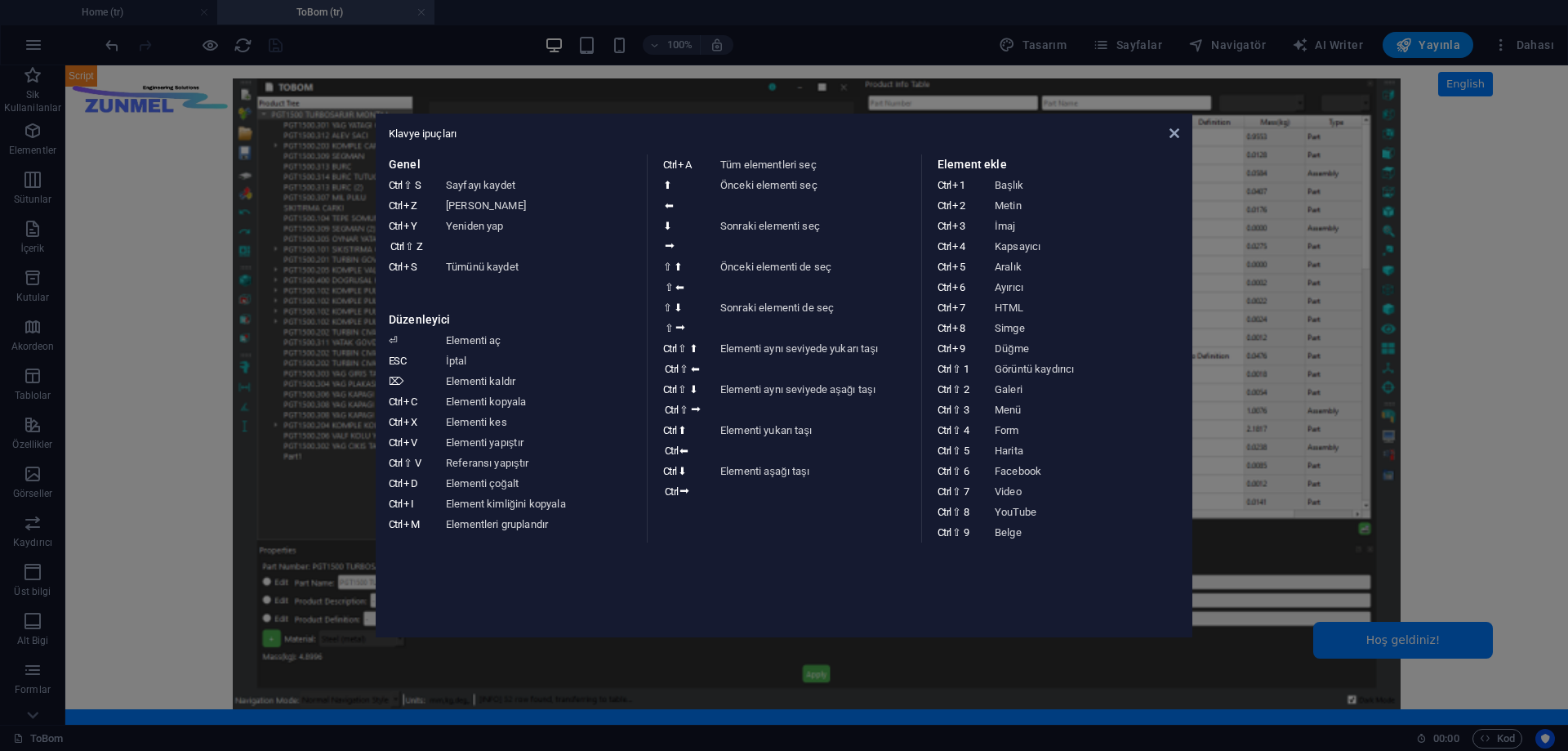
click at [958, 376] on dt "Ctrl ⇧ 1" at bounding box center [966, 368] width 57 height 21
click at [1175, 133] on icon at bounding box center [1175, 133] width 10 height 13
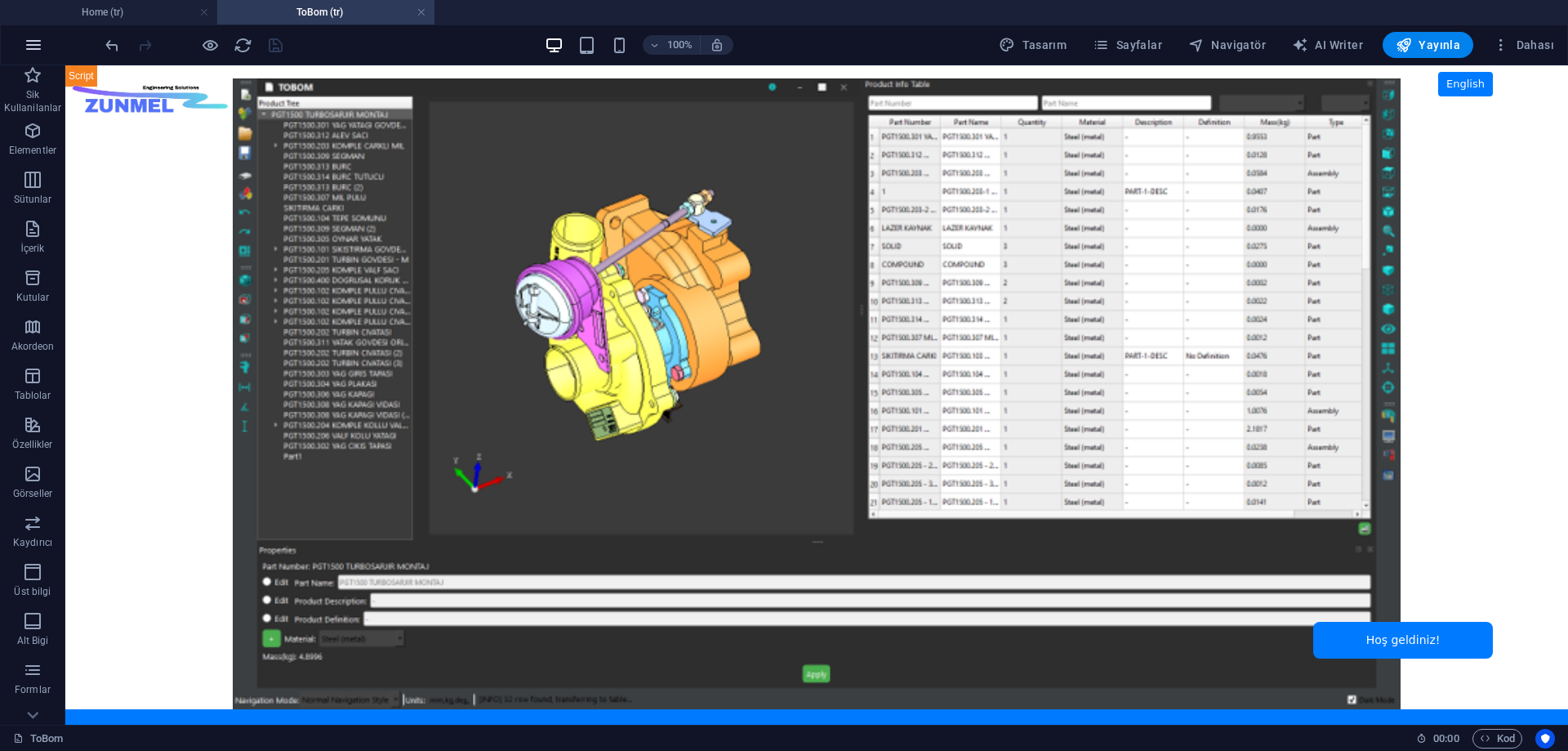
click at [22, 42] on button "button" at bounding box center [33, 44] width 39 height 39
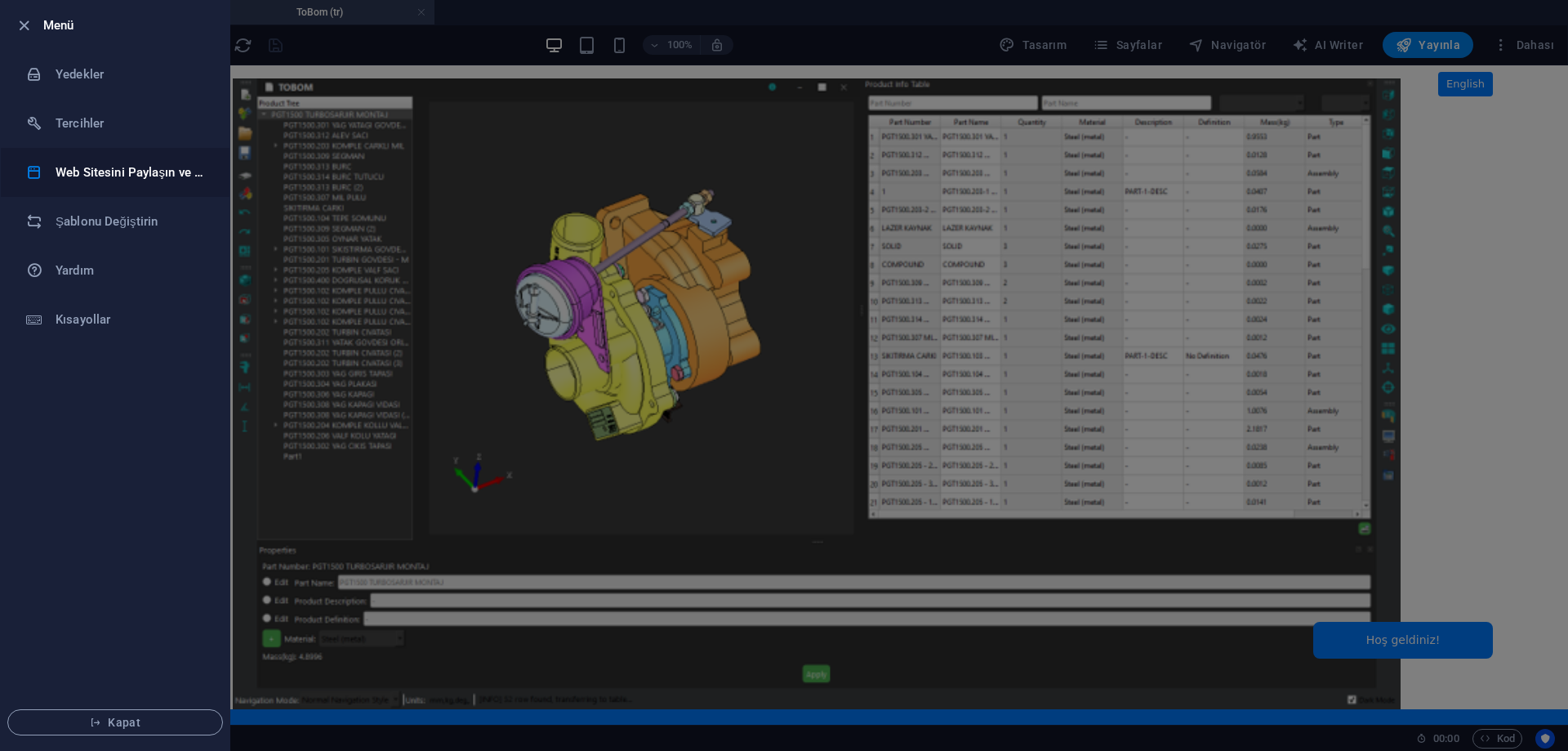
click at [110, 175] on h6 "Web Sitesini Paylaşın ve [GEOGRAPHIC_DATA]" at bounding box center [131, 173] width 151 height 20
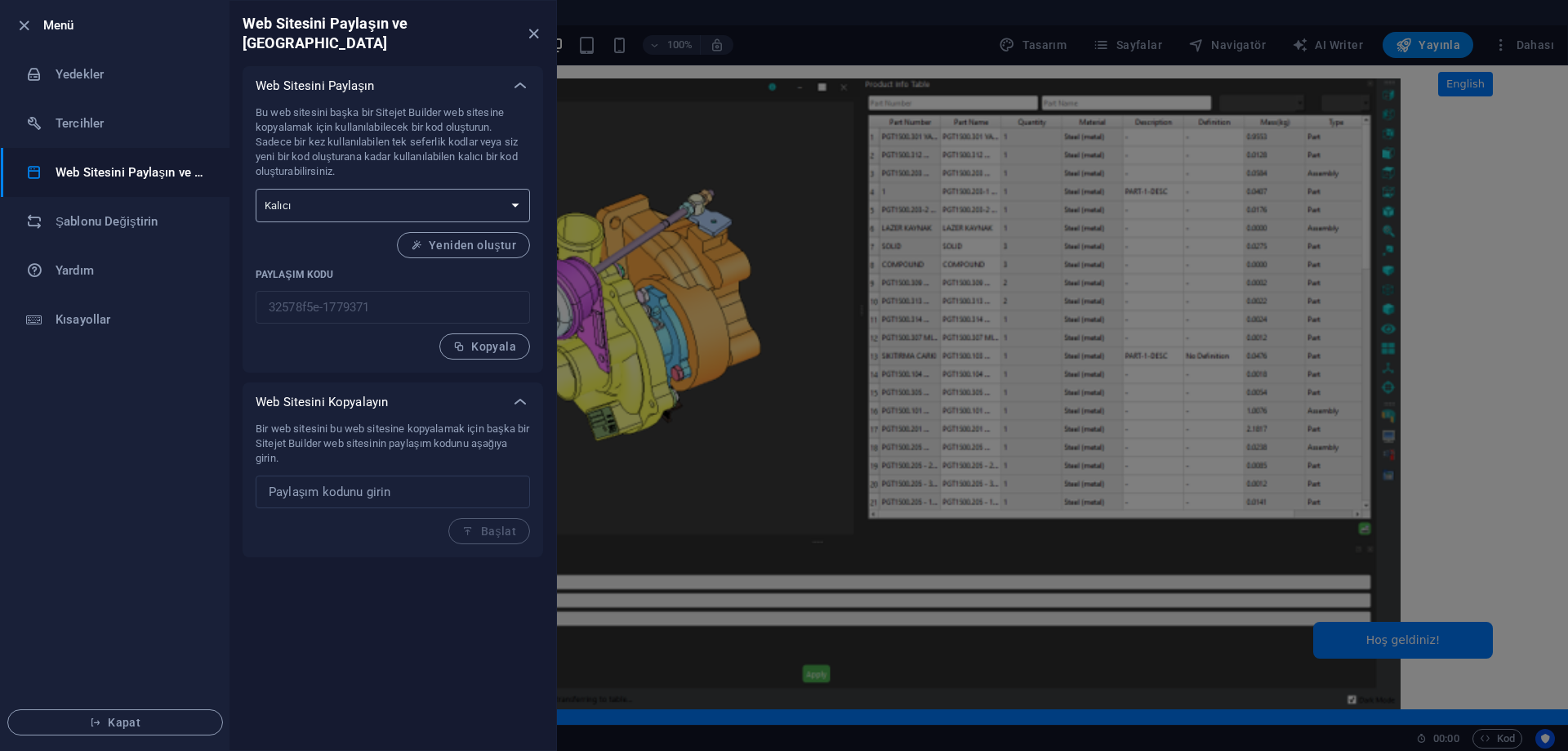
click at [436, 190] on select "Tek seferlik Kalıcı" at bounding box center [393, 205] width 274 height 33
click at [533, 24] on icon "close" at bounding box center [534, 33] width 19 height 19
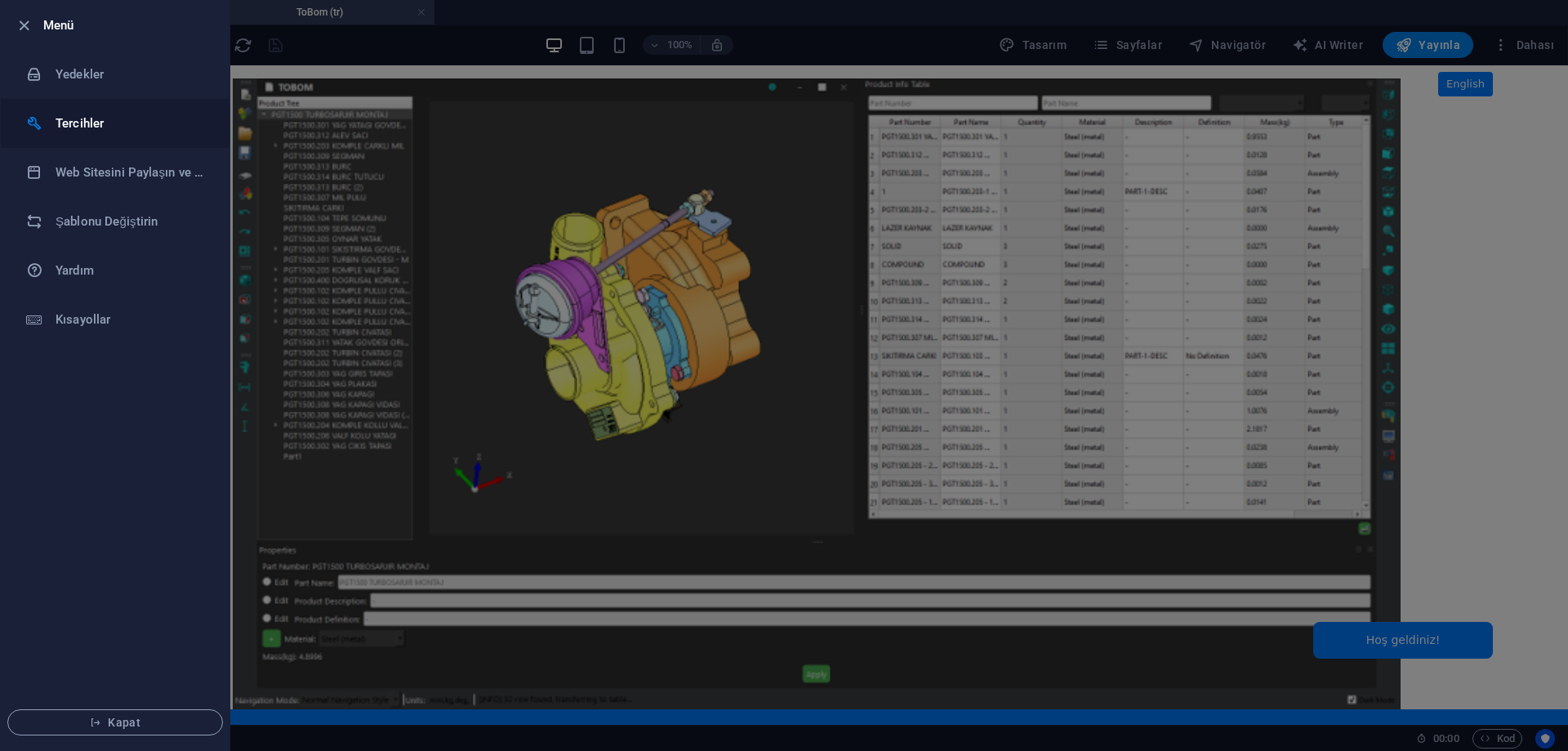
click at [96, 118] on h6 "Tercihler" at bounding box center [131, 124] width 151 height 20
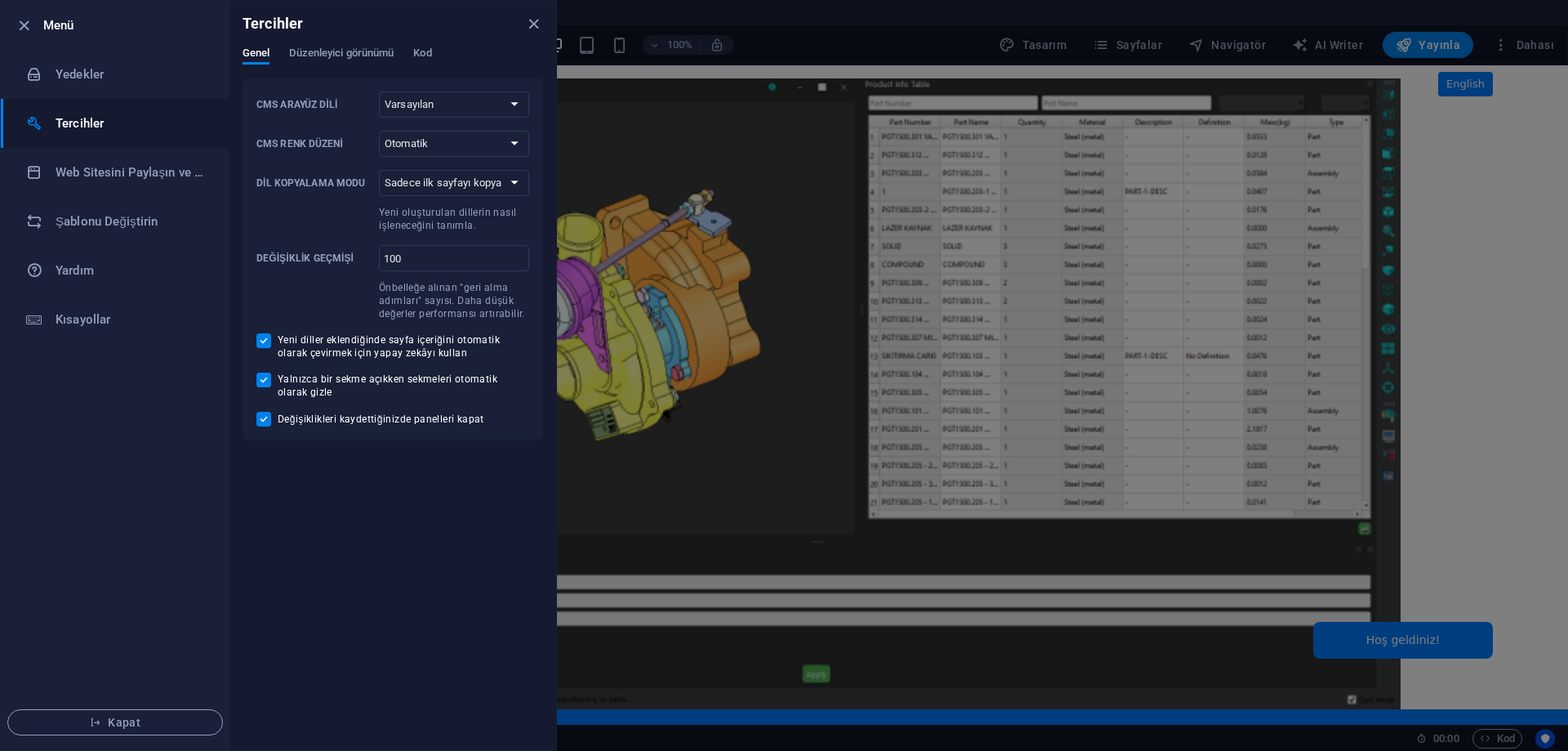
click at [96, 118] on h6 "Tercihler" at bounding box center [131, 124] width 151 height 20
click at [535, 19] on icon "close" at bounding box center [534, 24] width 19 height 19
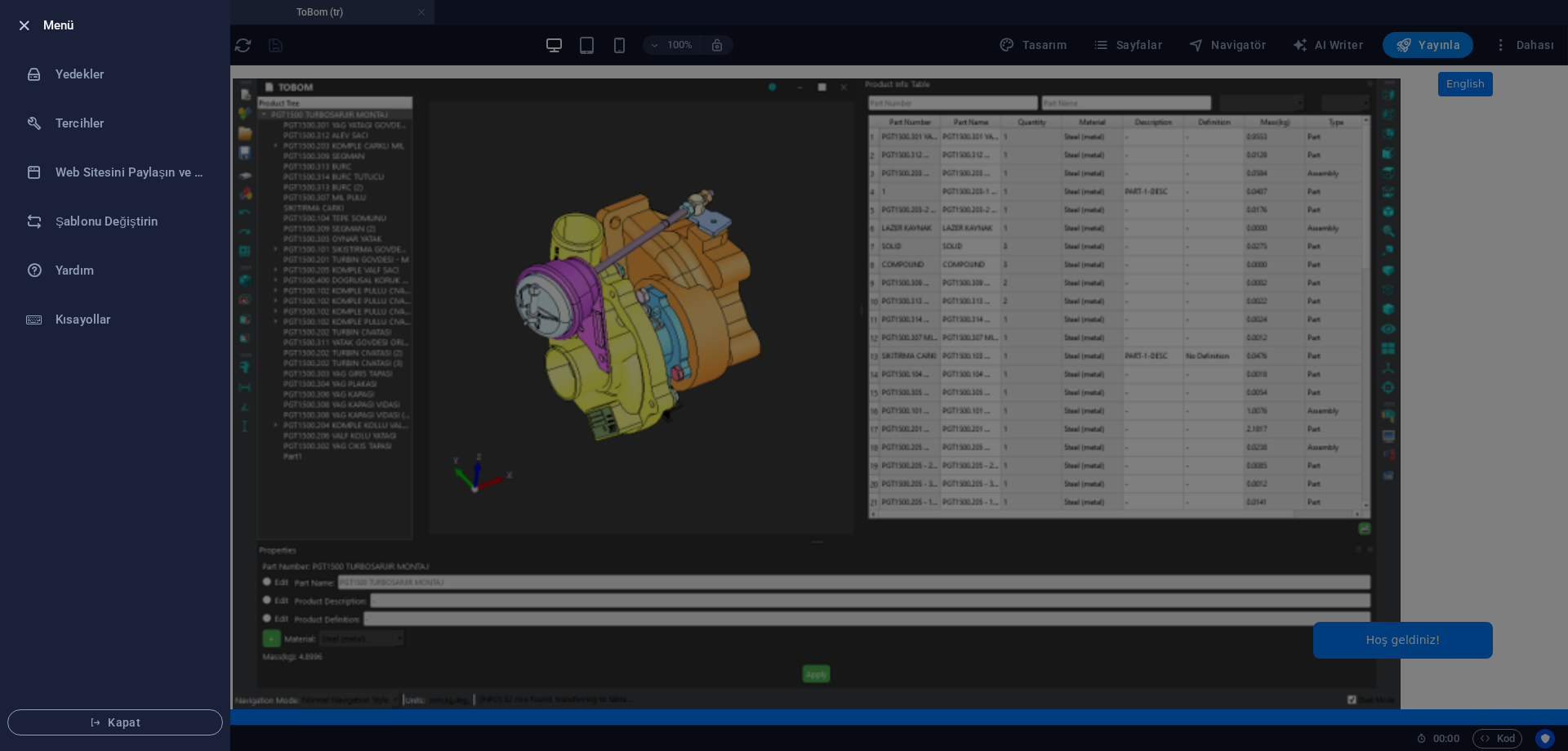
click at [27, 28] on icon "button" at bounding box center [24, 26] width 19 height 19
